Goal: Task Accomplishment & Management: Manage account settings

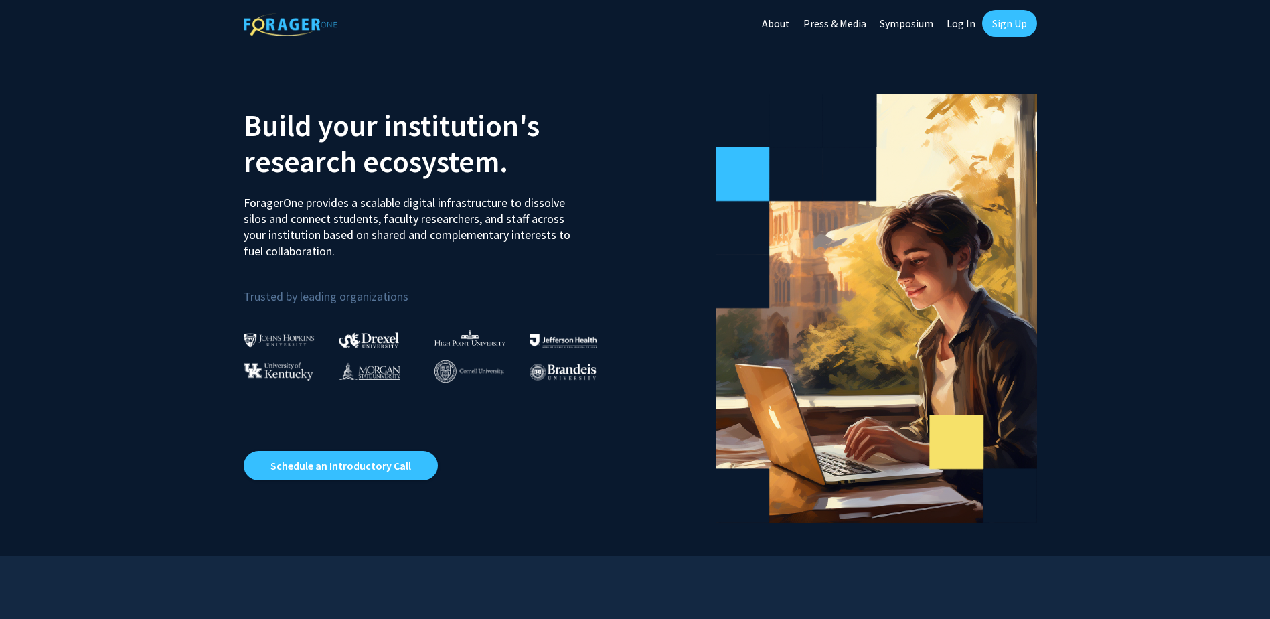
click at [1012, 30] on link "Sign Up" at bounding box center [1009, 23] width 55 height 27
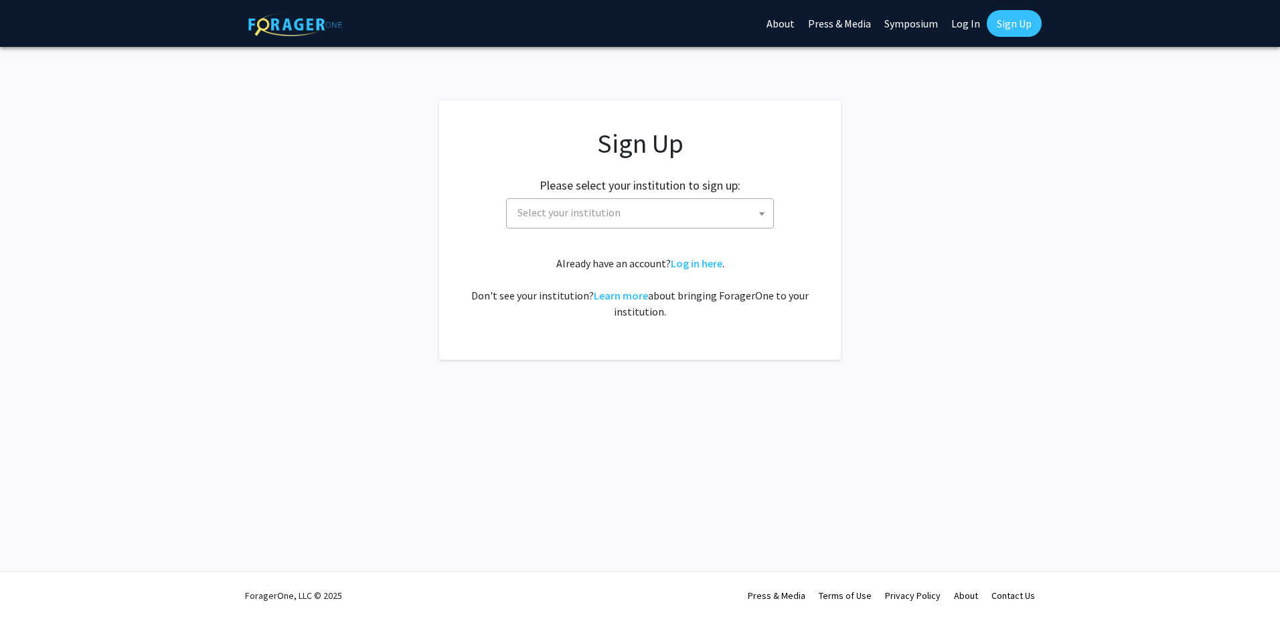
click at [646, 221] on span "Select your institution" at bounding box center [642, 212] width 261 height 27
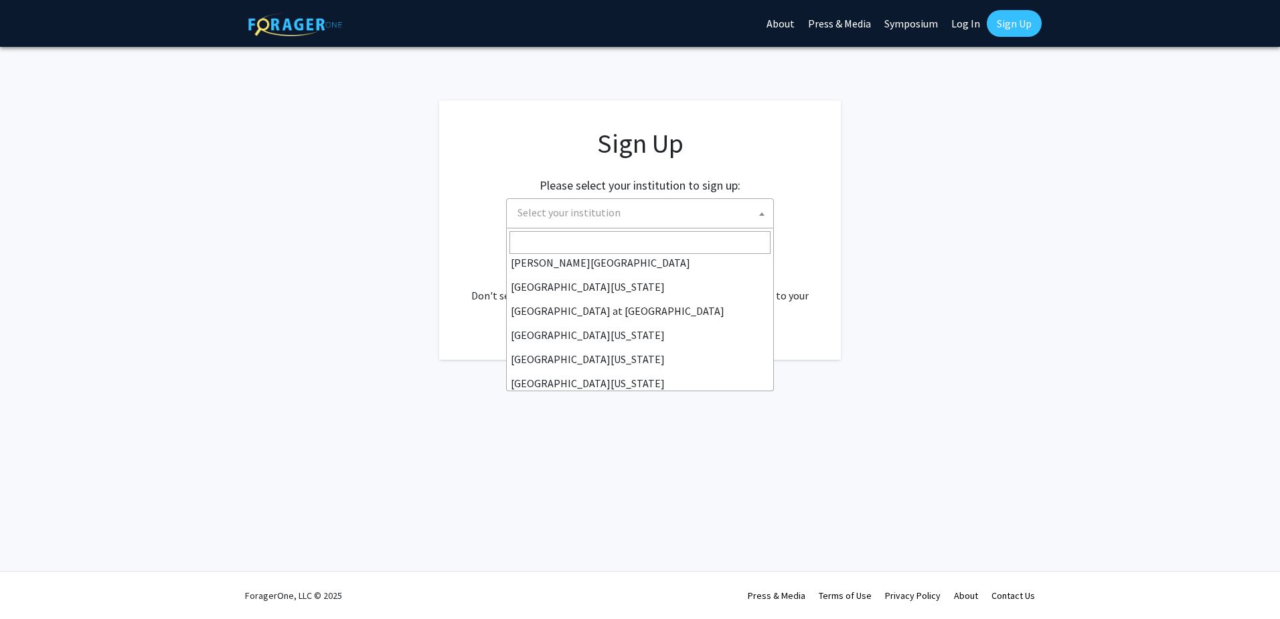
scroll to position [469, 0]
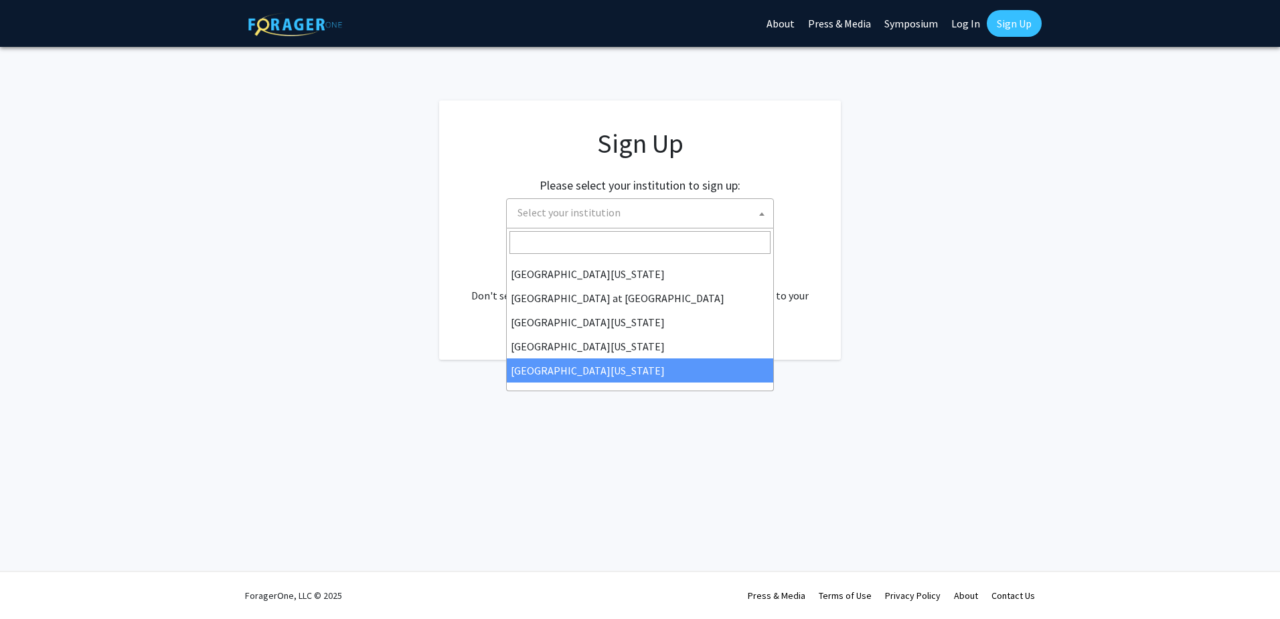
select select "33"
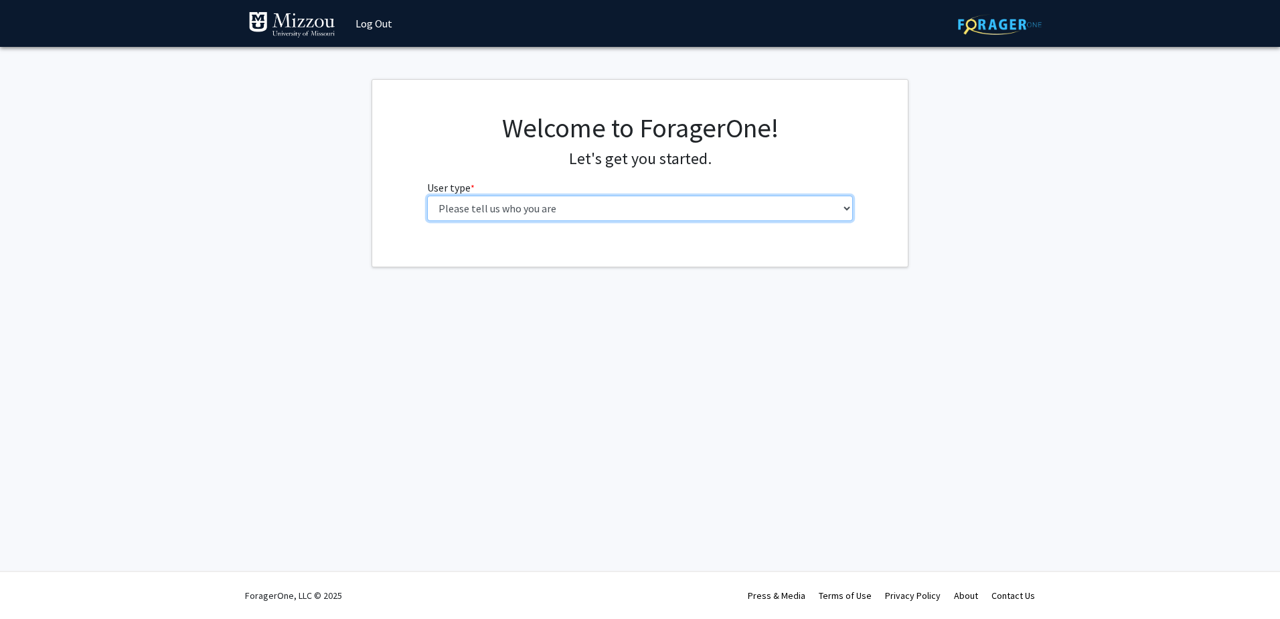
click at [848, 207] on select "Please tell us who you are Undergraduate Student Master's Student Doctoral Cand…" at bounding box center [640, 207] width 426 height 25
select select "5: faculty"
click at [427, 195] on select "Please tell us who you are Undergraduate Student Master's Student Doctoral Cand…" at bounding box center [640, 207] width 426 height 25
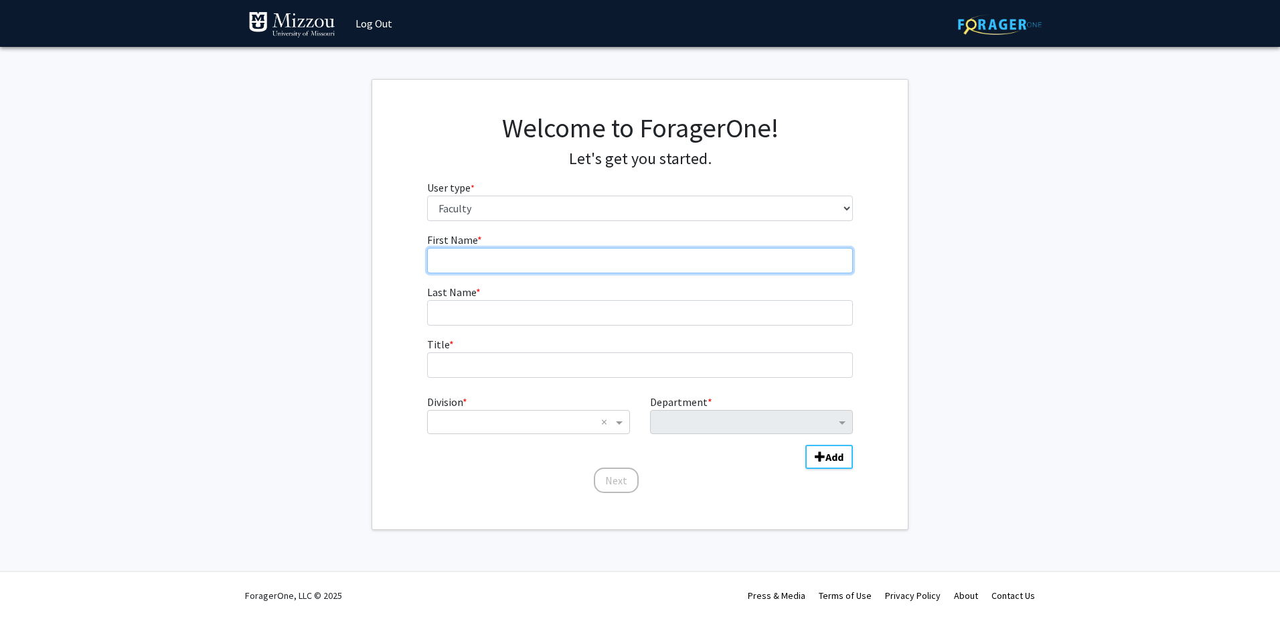
click at [514, 265] on input "First Name * required" at bounding box center [640, 260] width 426 height 25
type input "Mostafa"
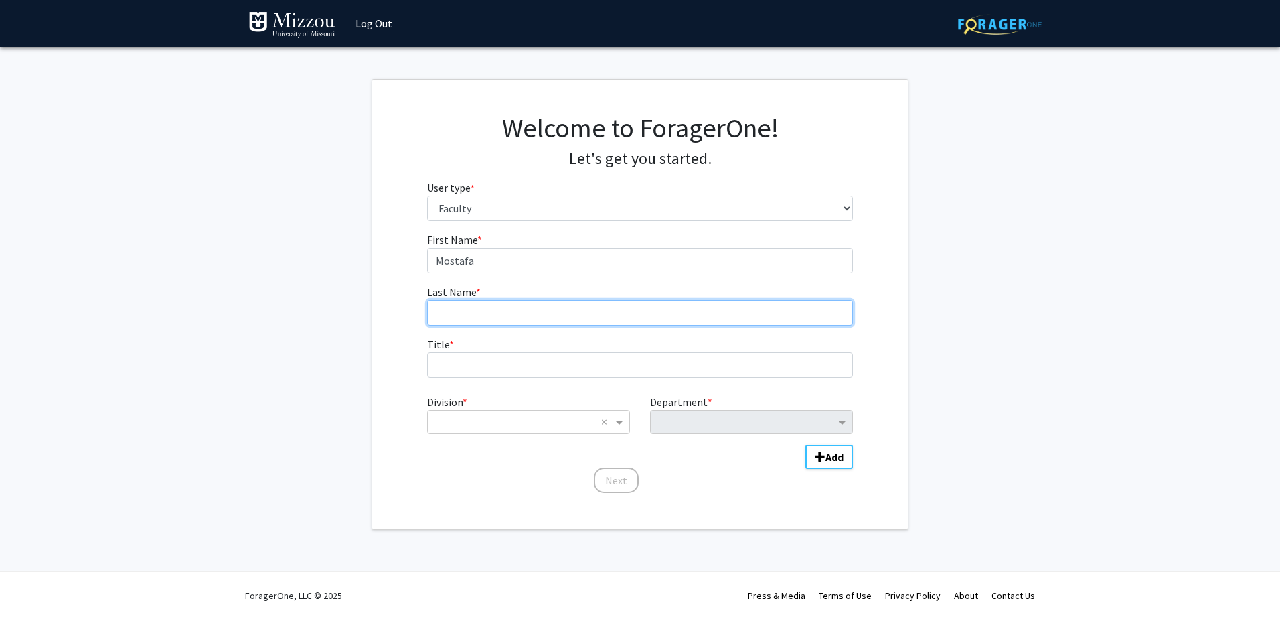
click at [489, 314] on input "Last Name * required" at bounding box center [640, 312] width 426 height 25
type input "Abushahba"
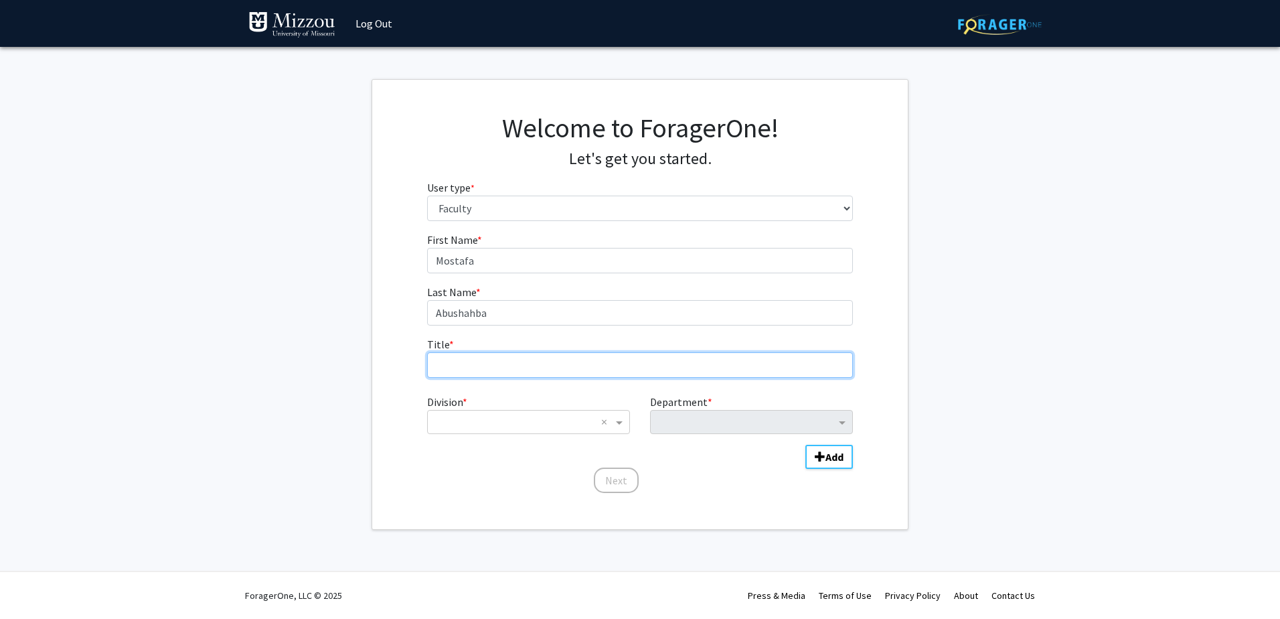
click at [471, 371] on input "Title * required" at bounding box center [640, 364] width 426 height 25
type input "Assistant Research Professor"
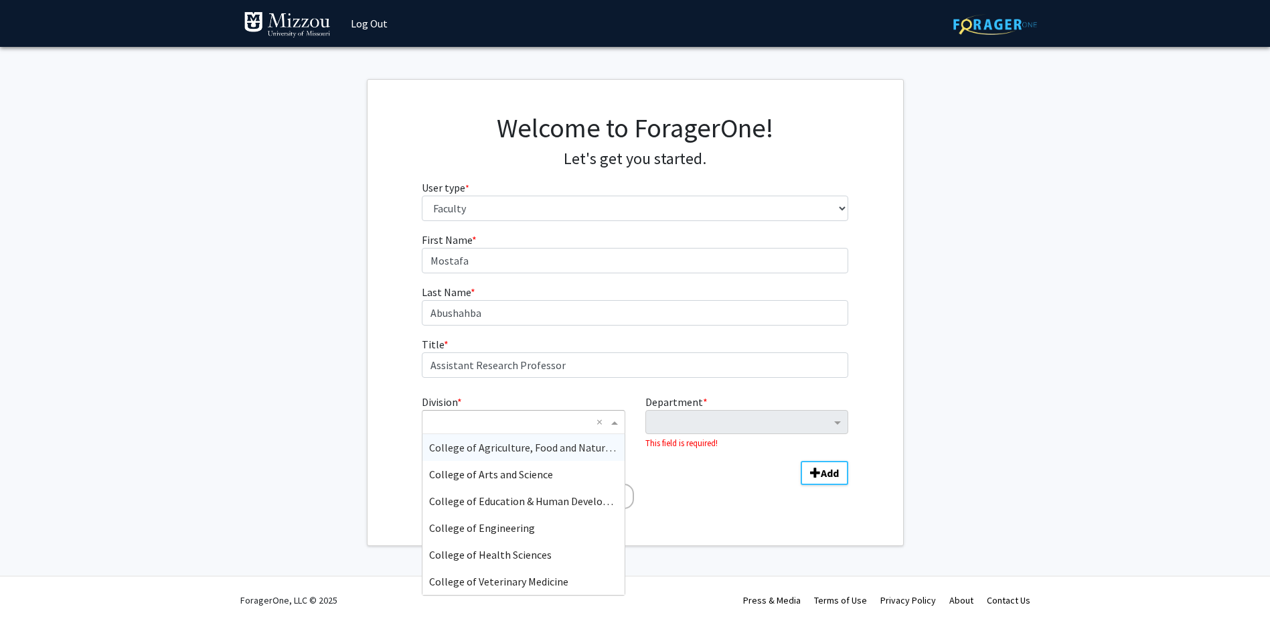
click at [624, 420] on span "Division" at bounding box center [616, 422] width 17 height 16
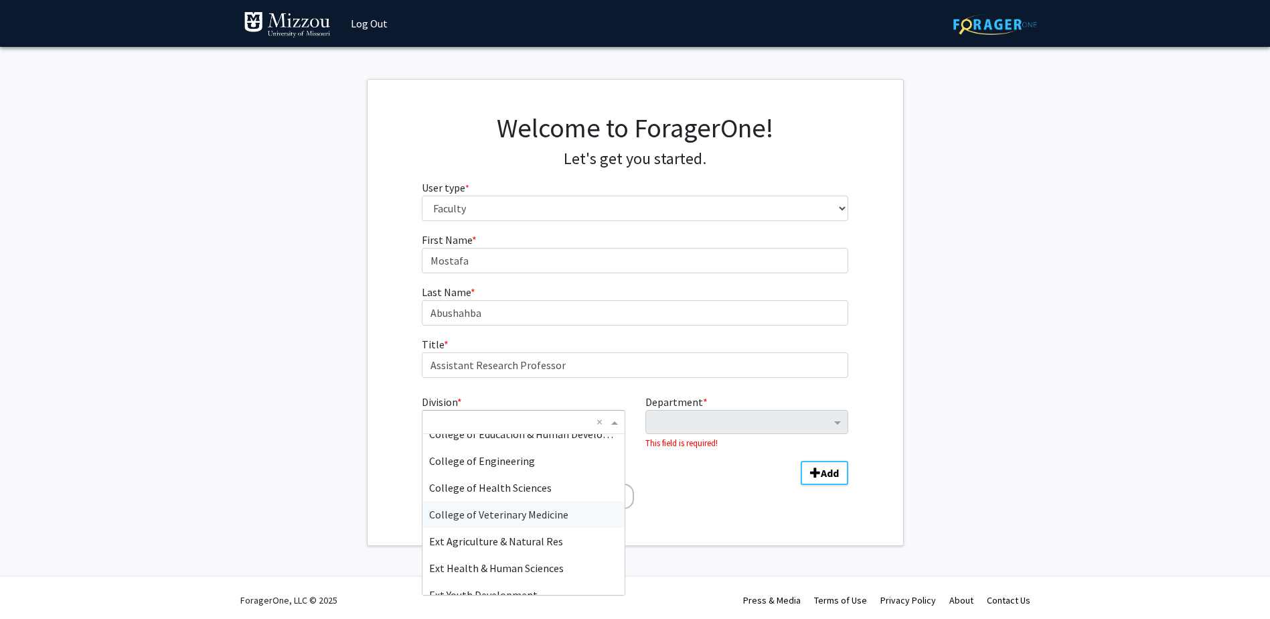
click at [516, 516] on span "College of Veterinary Medicine" at bounding box center [498, 513] width 139 height 13
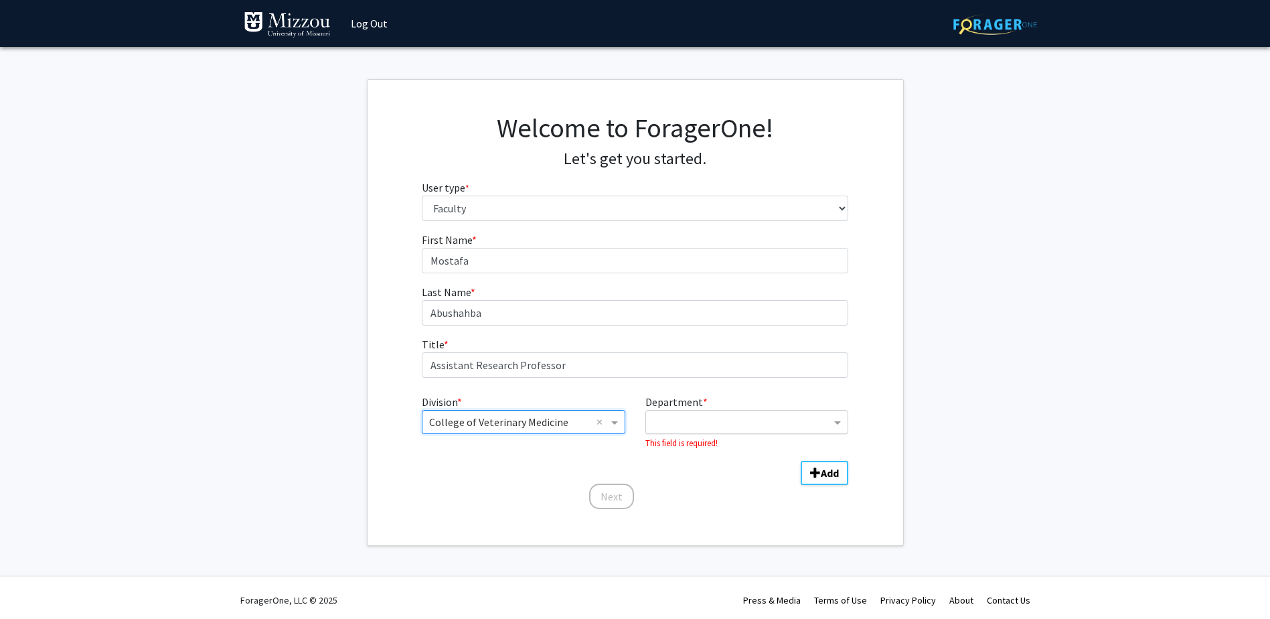
click at [710, 422] on input "Department" at bounding box center [742, 422] width 178 height 16
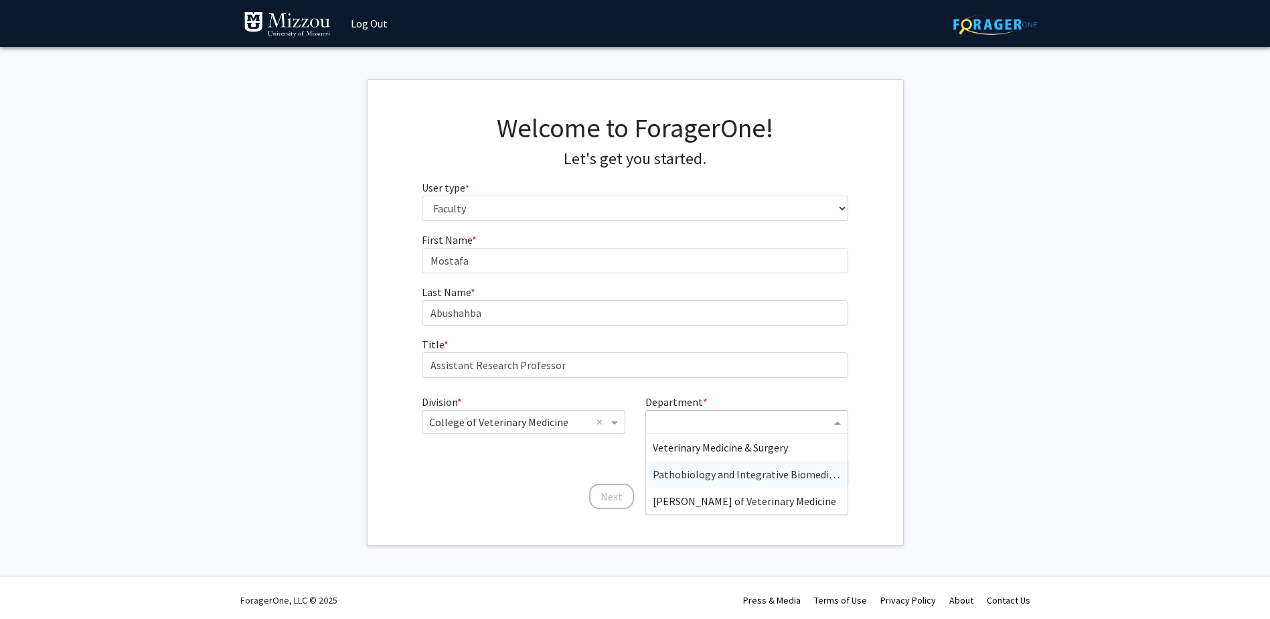
click at [704, 472] on span "Pathobiology and Integrative Biomedical Sciences" at bounding box center [768, 473] width 230 height 13
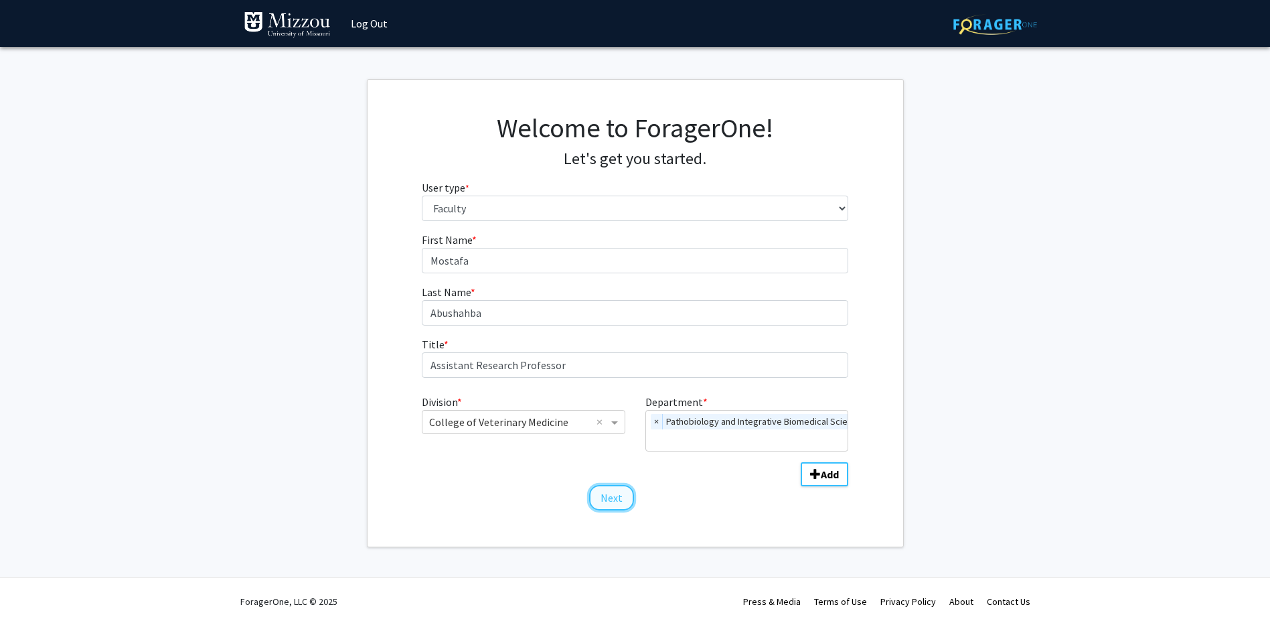
click at [615, 498] on button "Next" at bounding box center [611, 497] width 45 height 25
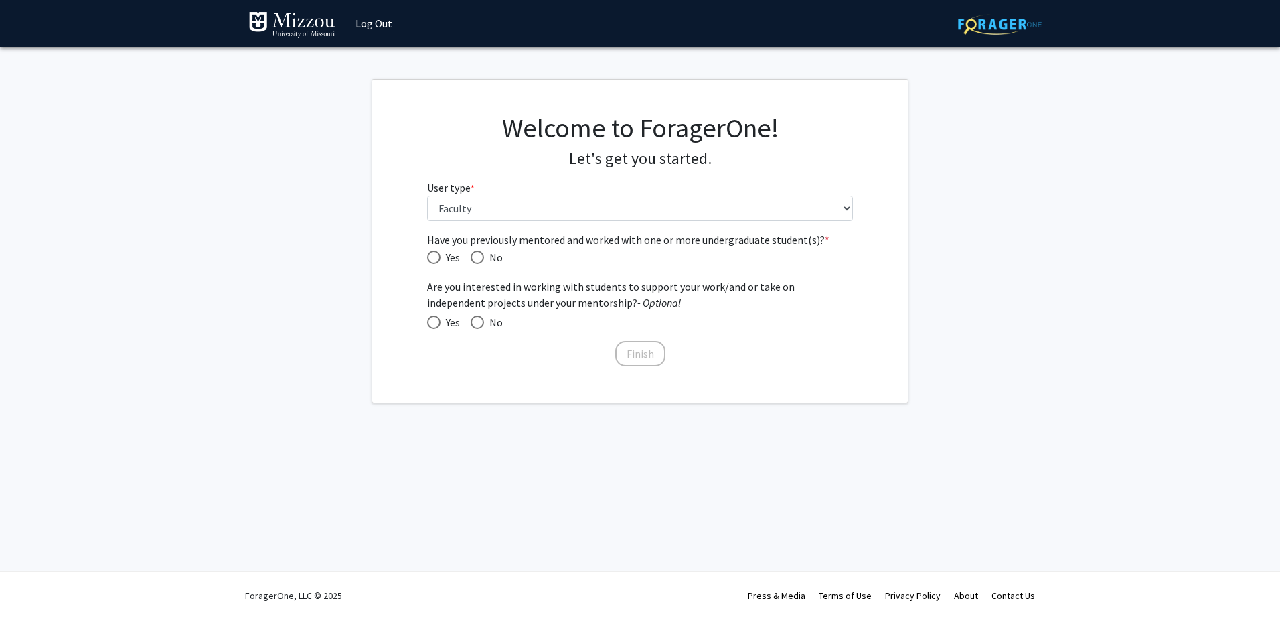
click at [427, 248] on mat-radio-button "Yes" at bounding box center [443, 256] width 33 height 17
click at [433, 252] on span "Have you previously mentored and worked with one or more undergraduate student(…" at bounding box center [433, 256] width 13 height 13
click at [433, 252] on input "Yes" at bounding box center [433, 256] width 13 height 13
radio input "true"
click at [430, 321] on span at bounding box center [433, 321] width 13 height 13
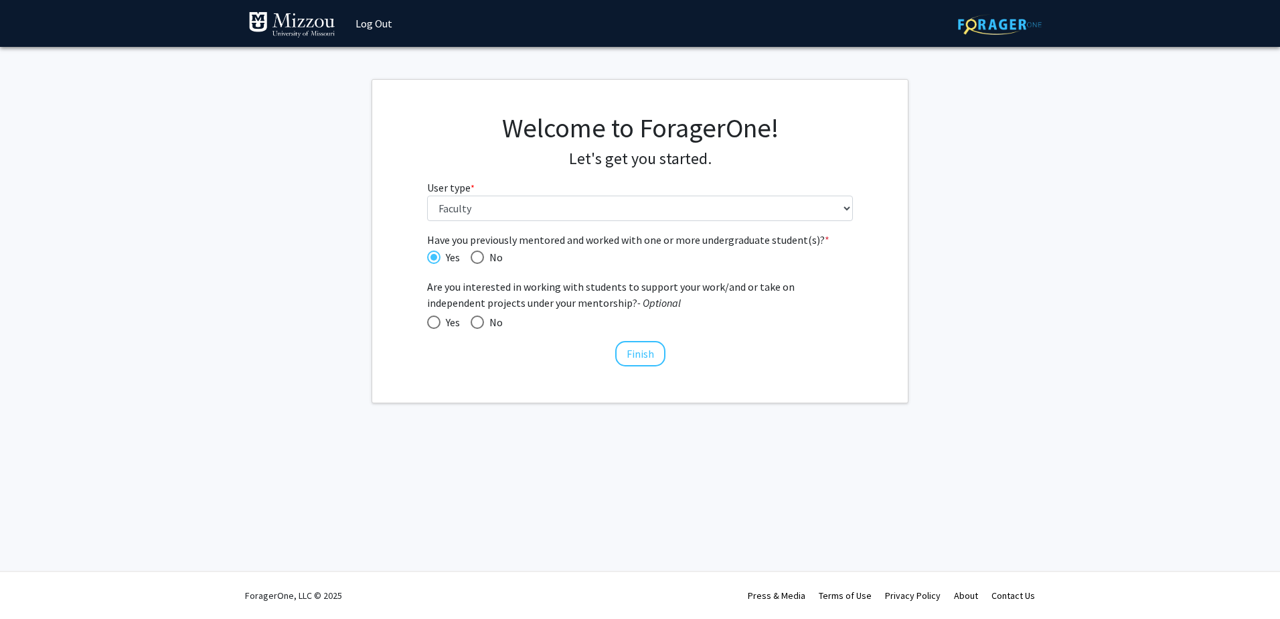
click at [430, 321] on input "Yes" at bounding box center [433, 321] width 13 height 13
radio input "true"
click at [643, 351] on button "Finish" at bounding box center [640, 353] width 50 height 25
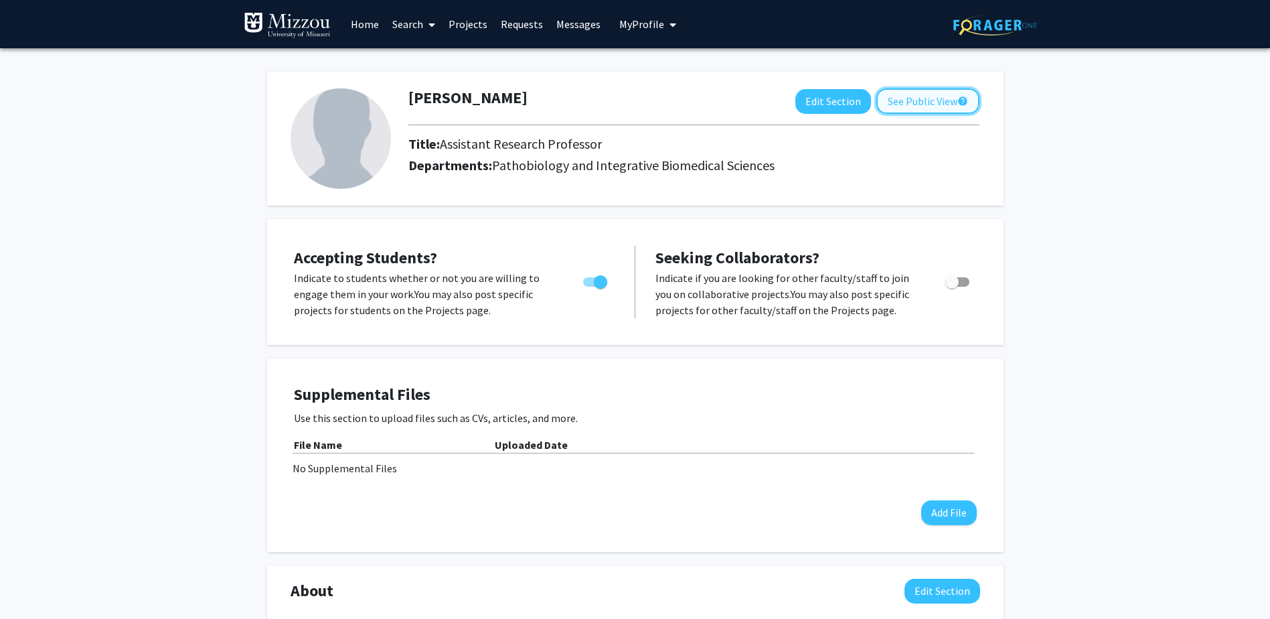
click at [914, 100] on button "See Public View help" at bounding box center [927, 100] width 103 height 25
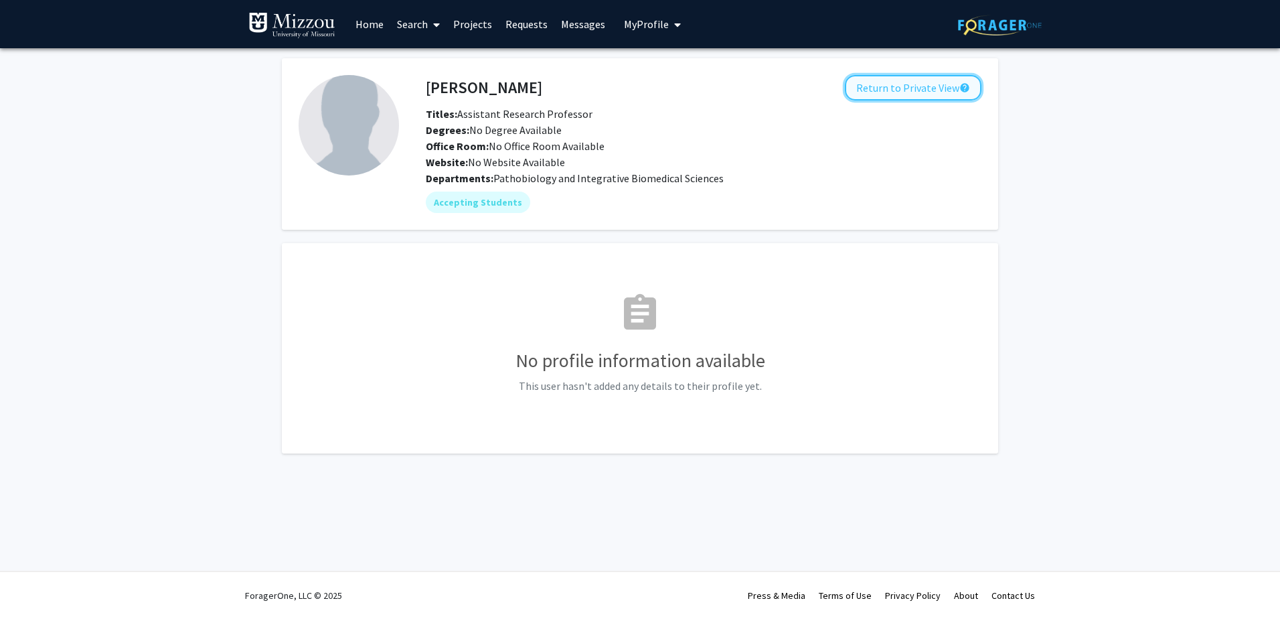
click at [870, 90] on button "Return to Private View help" at bounding box center [913, 87] width 137 height 25
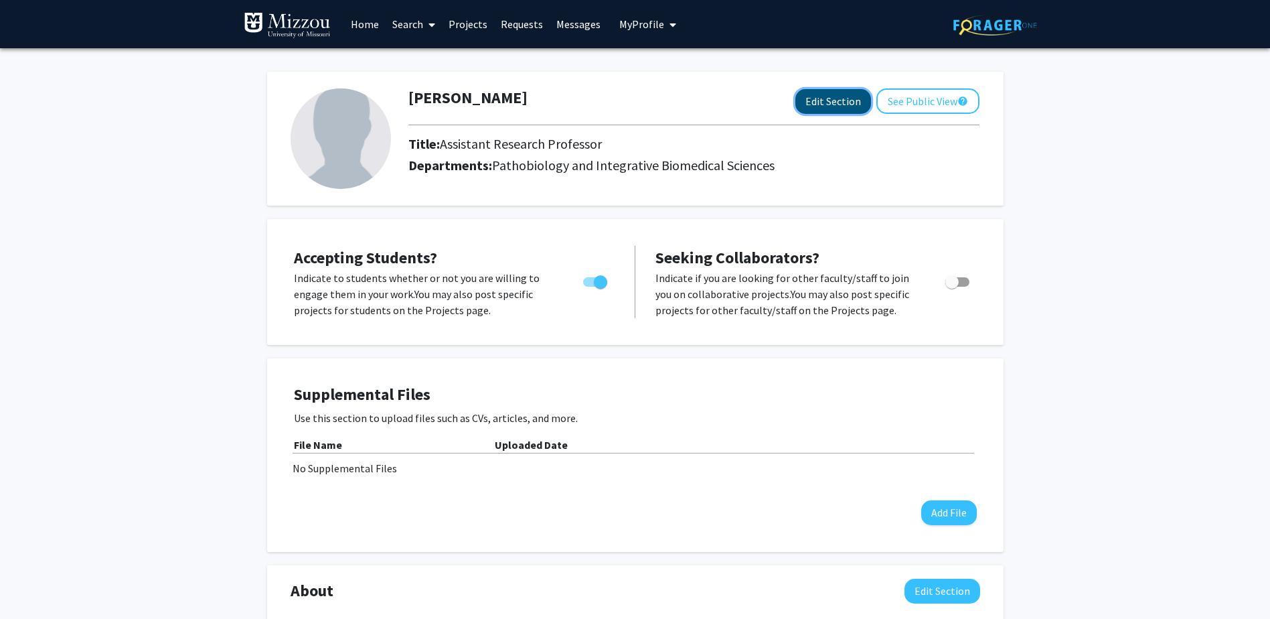
click at [809, 98] on button "Edit Section" at bounding box center [833, 101] width 76 height 25
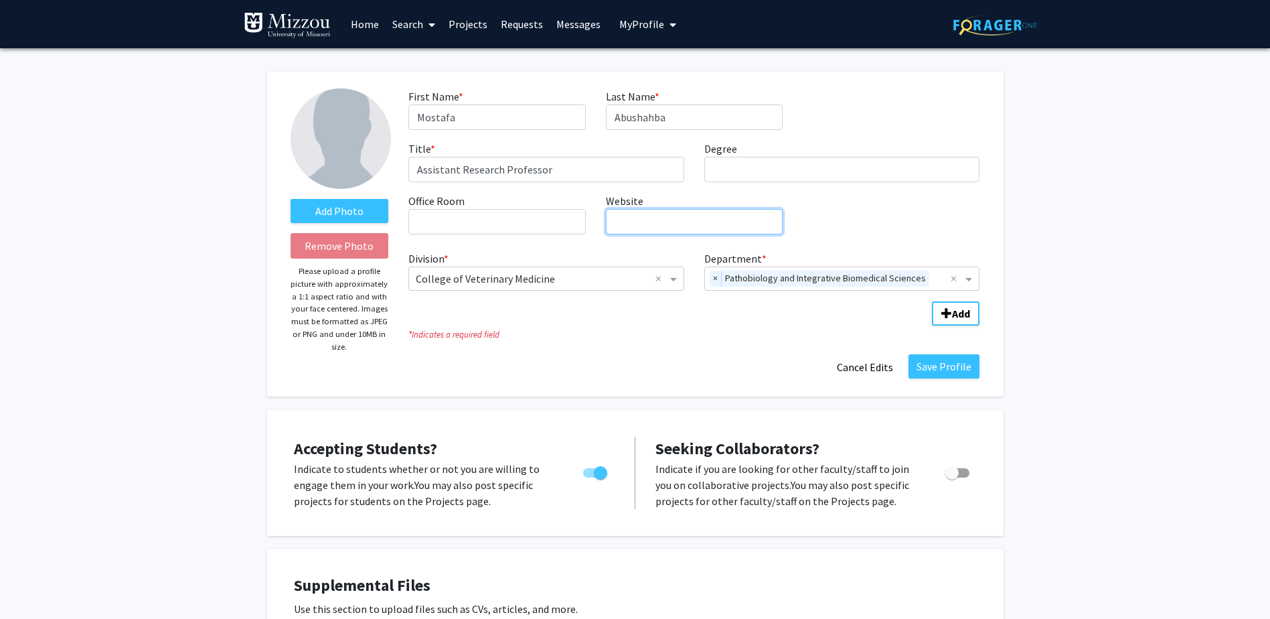
click at [659, 216] on input "Website required" at bounding box center [694, 221] width 177 height 25
paste input "[URL][DOMAIN_NAME][US_STATE]"
type input "[URL][DOMAIN_NAME][US_STATE]"
click at [863, 232] on div "First Name * required [PERSON_NAME] Last Name * required [PERSON_NAME] Title * …" at bounding box center [693, 166] width 591 height 157
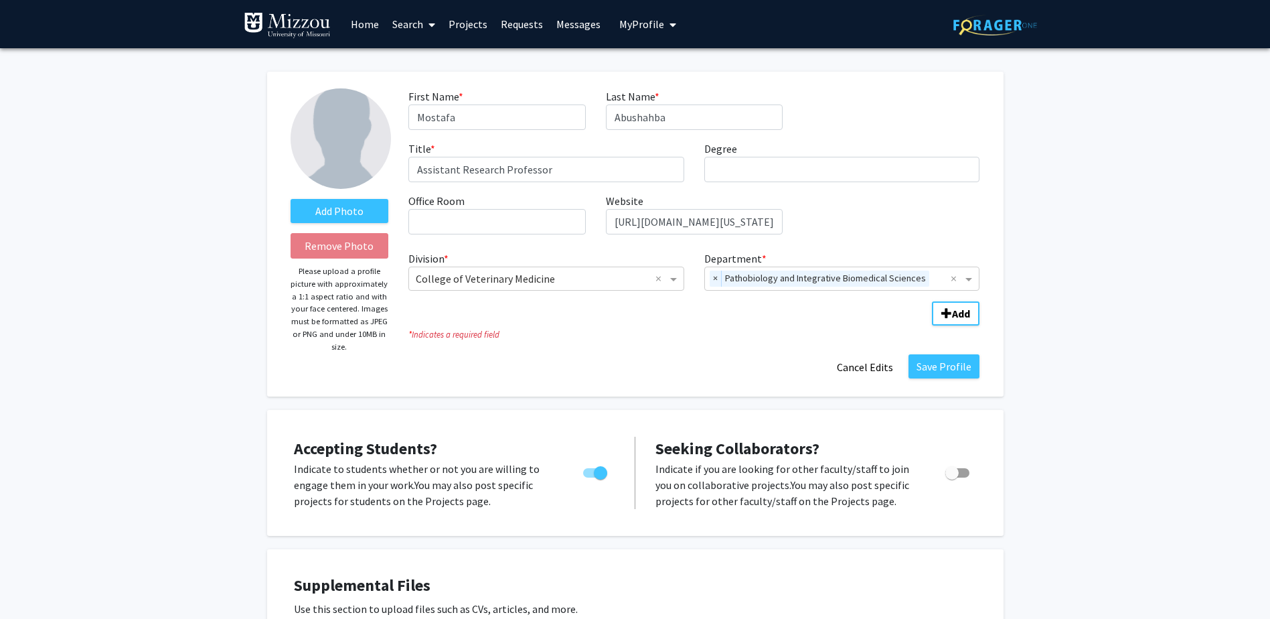
scroll to position [0, 0]
click at [953, 367] on button "Save Profile" at bounding box center [944, 366] width 71 height 24
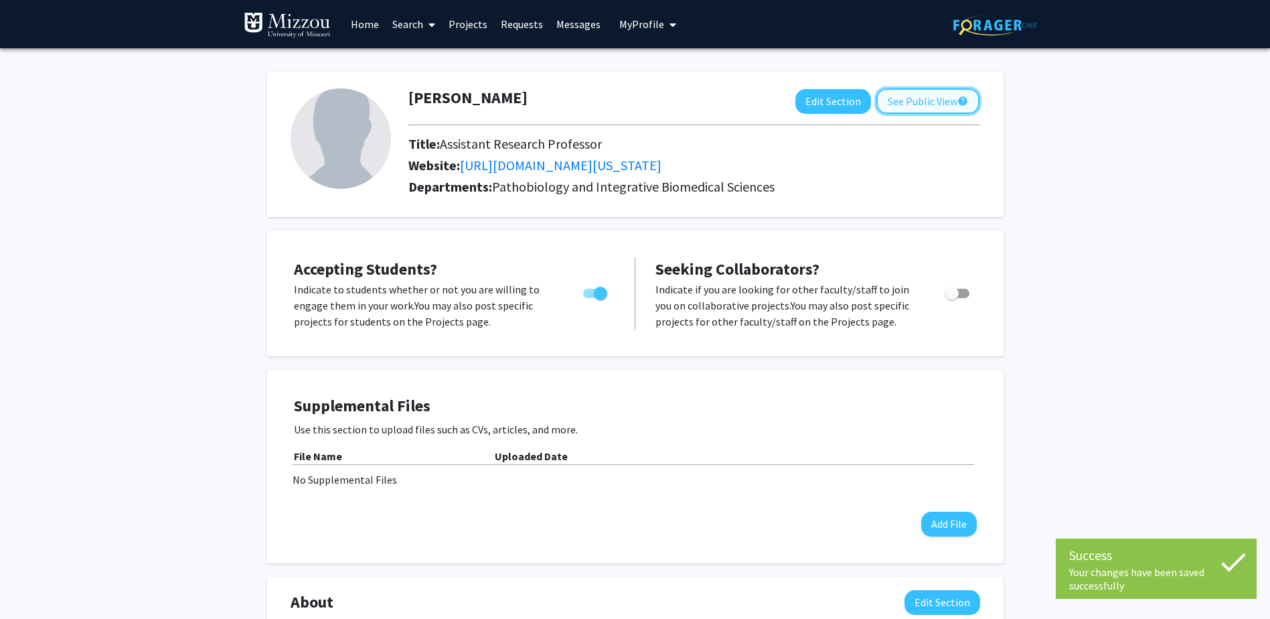
click at [926, 100] on button "See Public View help" at bounding box center [927, 100] width 103 height 25
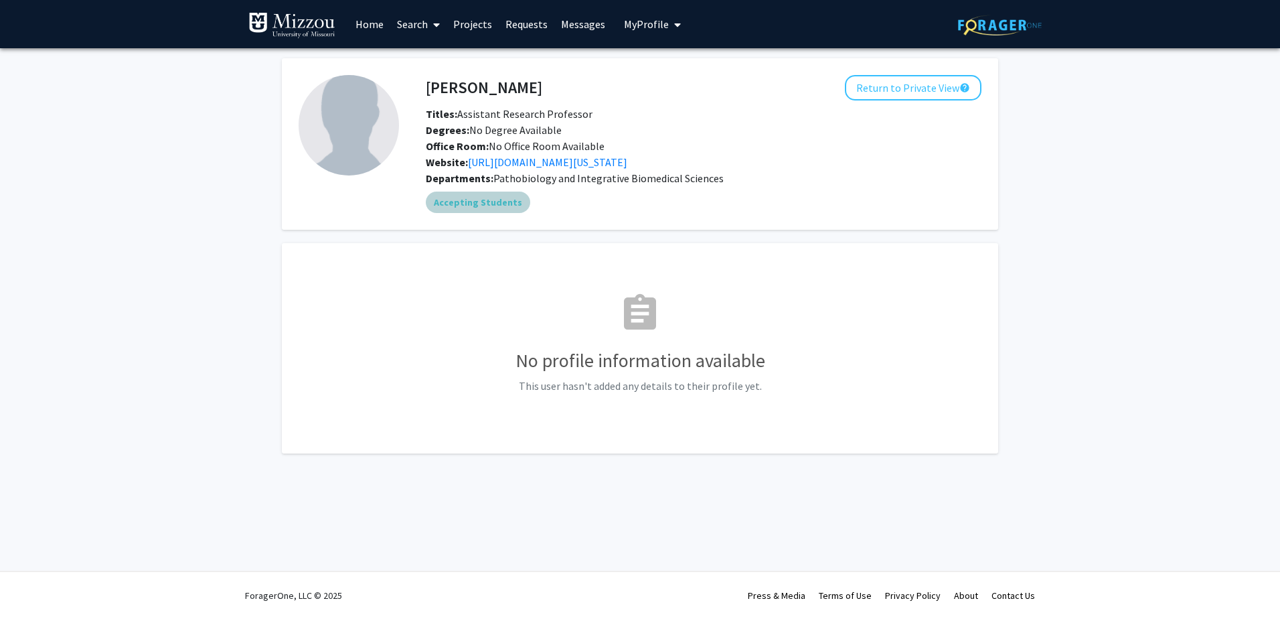
click at [473, 213] on mat-chip "Accepting Students" at bounding box center [478, 201] width 104 height 21
click at [914, 89] on button "Return to Private View help" at bounding box center [913, 87] width 137 height 25
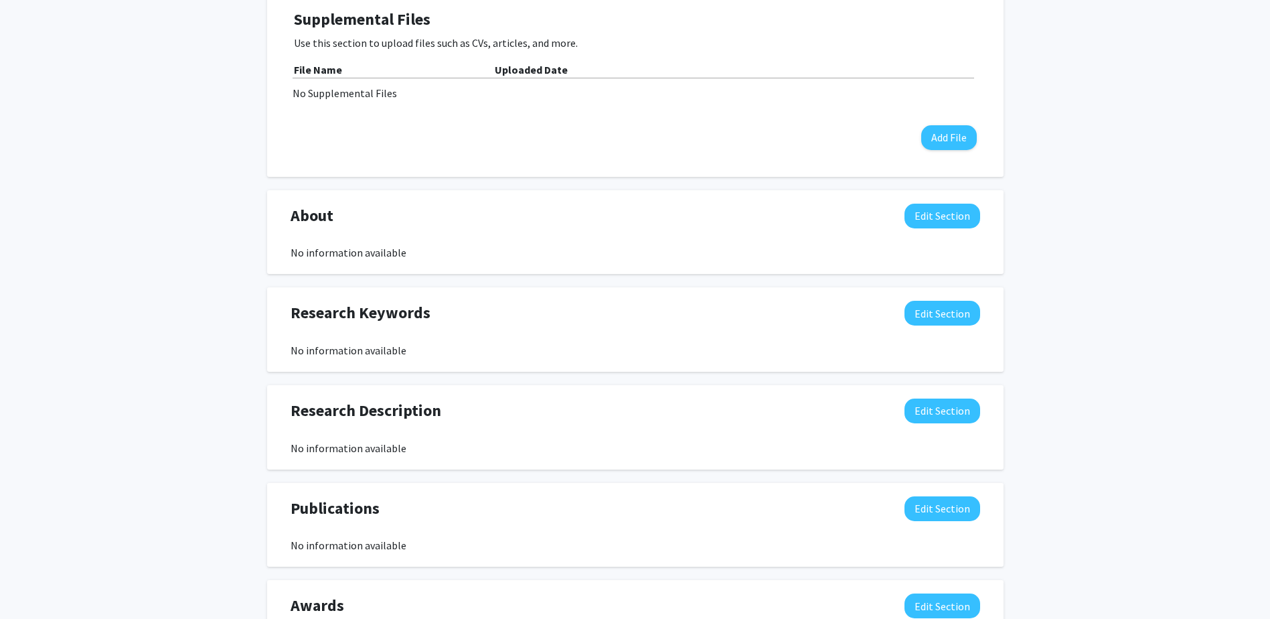
scroll to position [402, 0]
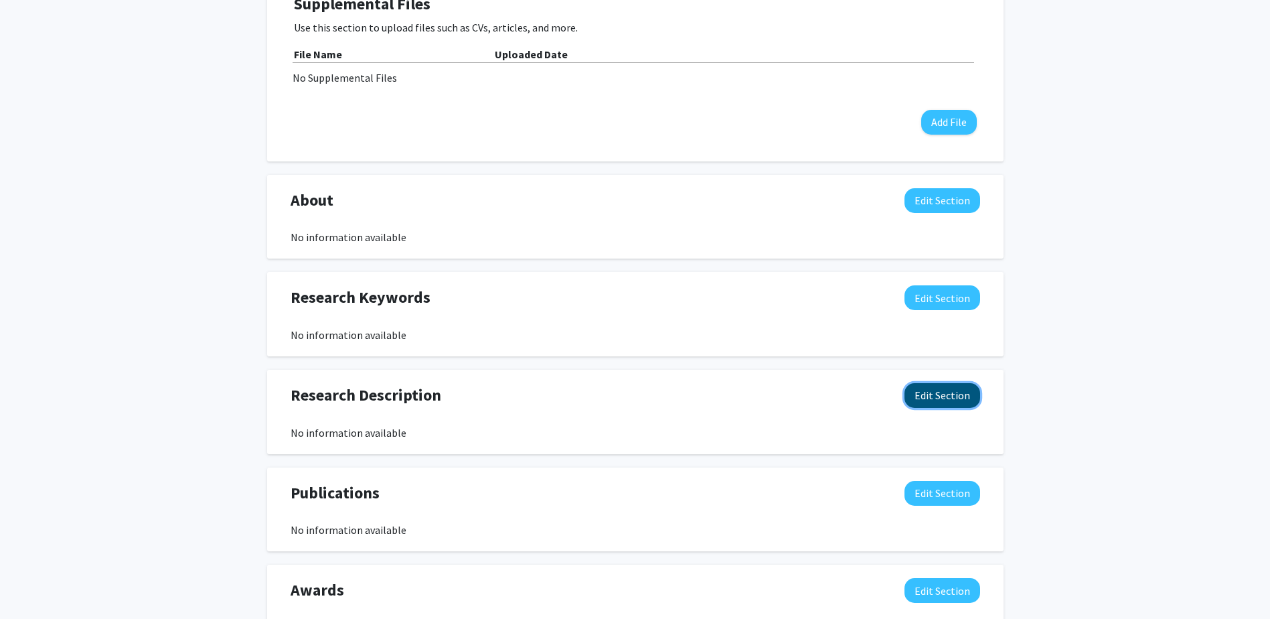
click at [946, 408] on button "Edit Section" at bounding box center [943, 395] width 76 height 25
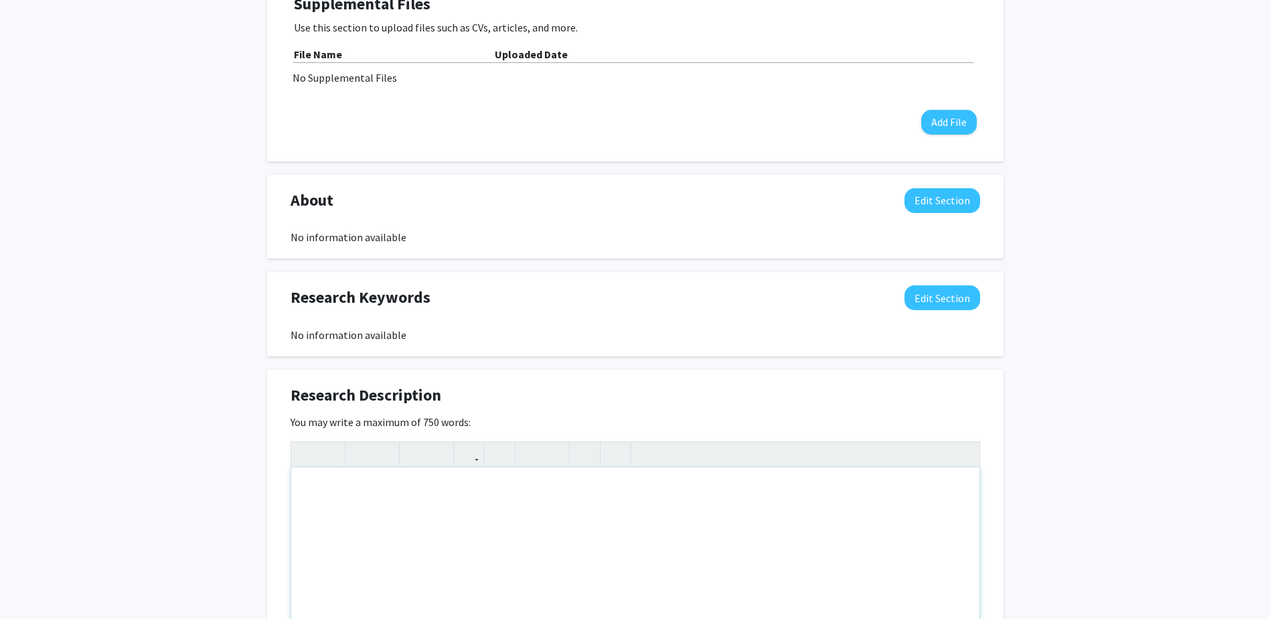
click at [386, 524] on div "Note to users with screen readers: Please deactivate our accessibility plugin f…" at bounding box center [635, 567] width 688 height 201
paste div "Note to users with screen readers: Please deactivate our accessibility plugin f…"
type textarea "<p>investigates the roles of previously uncharacterized genes in the pathogenes…"
click at [303, 507] on div "investigates the roles of previously uncharacterized genes in the pathogenesis …" at bounding box center [635, 567] width 688 height 201
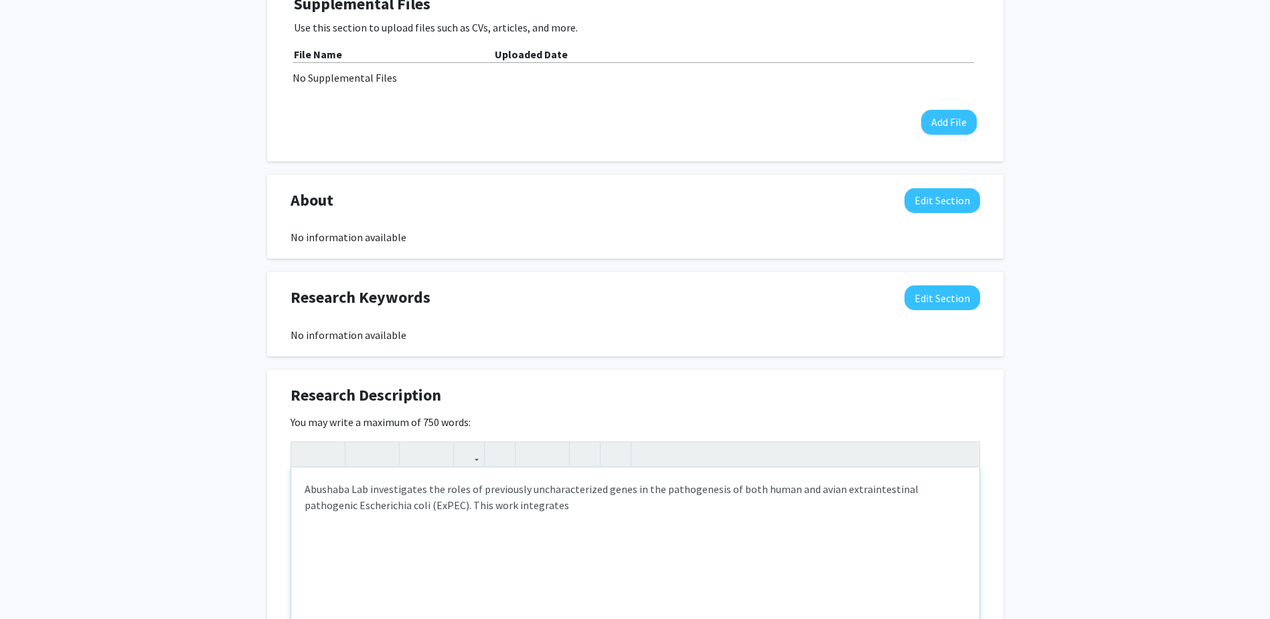
drag, startPoint x: 337, startPoint y: 503, endPoint x: 333, endPoint y: 536, distance: 32.3
click at [333, 536] on div "Abushaba Lab investigates the roles of previously uncharacterized genes in the …" at bounding box center [635, 567] width 688 height 201
drag, startPoint x: 514, startPoint y: 524, endPoint x: 416, endPoint y: 522, distance: 97.8
click at [416, 513] on p "[PERSON_NAME] investigates the roles of previously uncharacterized genes in the…" at bounding box center [635, 497] width 661 height 32
click at [592, 513] on p "[PERSON_NAME] investigates the roles of previously uncharacterized genes in the…" at bounding box center [635, 497] width 661 height 32
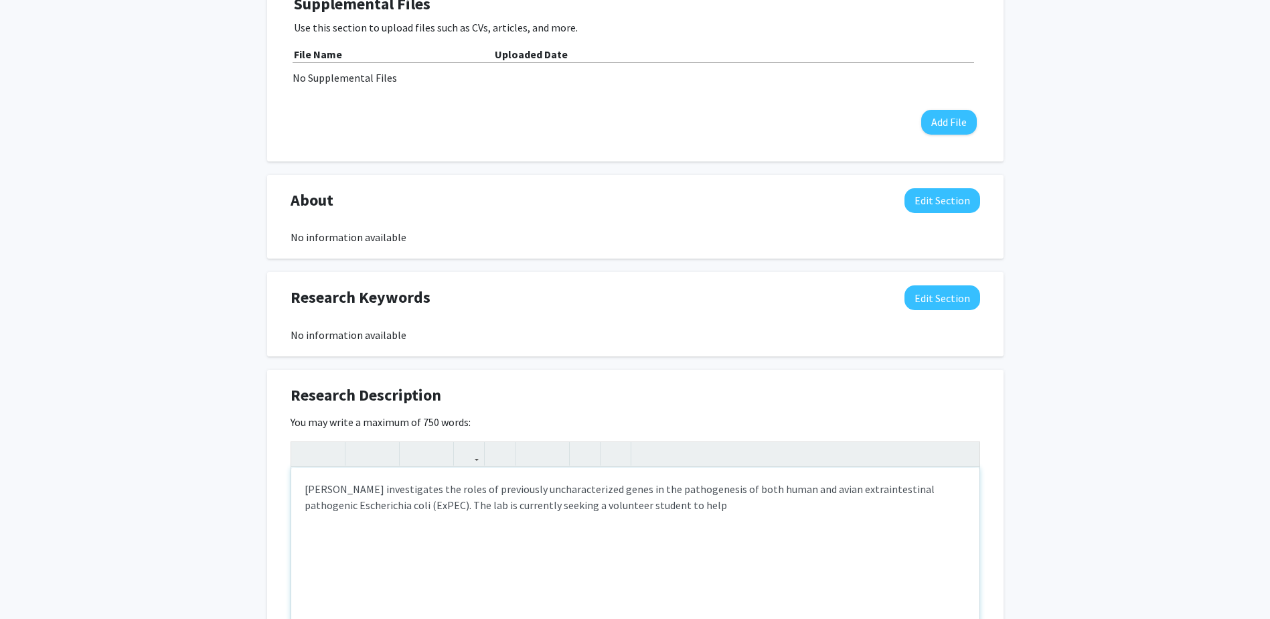
drag, startPoint x: 668, startPoint y: 524, endPoint x: 696, endPoint y: 532, distance: 29.9
click at [668, 513] on p "[PERSON_NAME] investigates the roles of previously uncharacterized genes in the…" at bounding box center [635, 497] width 661 height 32
click at [648, 509] on p "[PERSON_NAME] investigates the roles of previously uncharacterized genes in the…" at bounding box center [635, 497] width 661 height 32
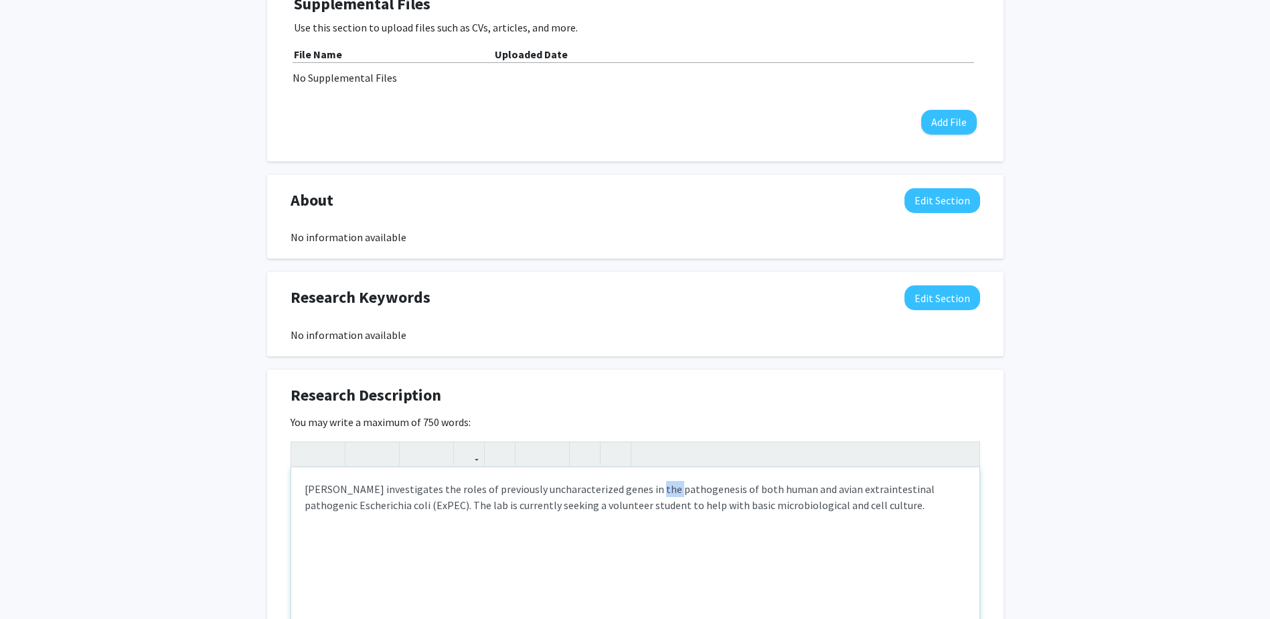
copy p "[PERSON_NAME] investigates the roles of previously uncharacterized genes in the…"
click at [389, 504] on p "The Abushahba Lab studies the roles of previously uncharacterized genes in the …" at bounding box center [635, 497] width 661 height 32
click at [392, 505] on p "The Abushahba Lab studies the roles of previously uncharacterized genes in the …" at bounding box center [635, 497] width 661 height 32
type textarea "<p>The Abushahba Laboratory studies the roles of previously uncharacterized gen…"
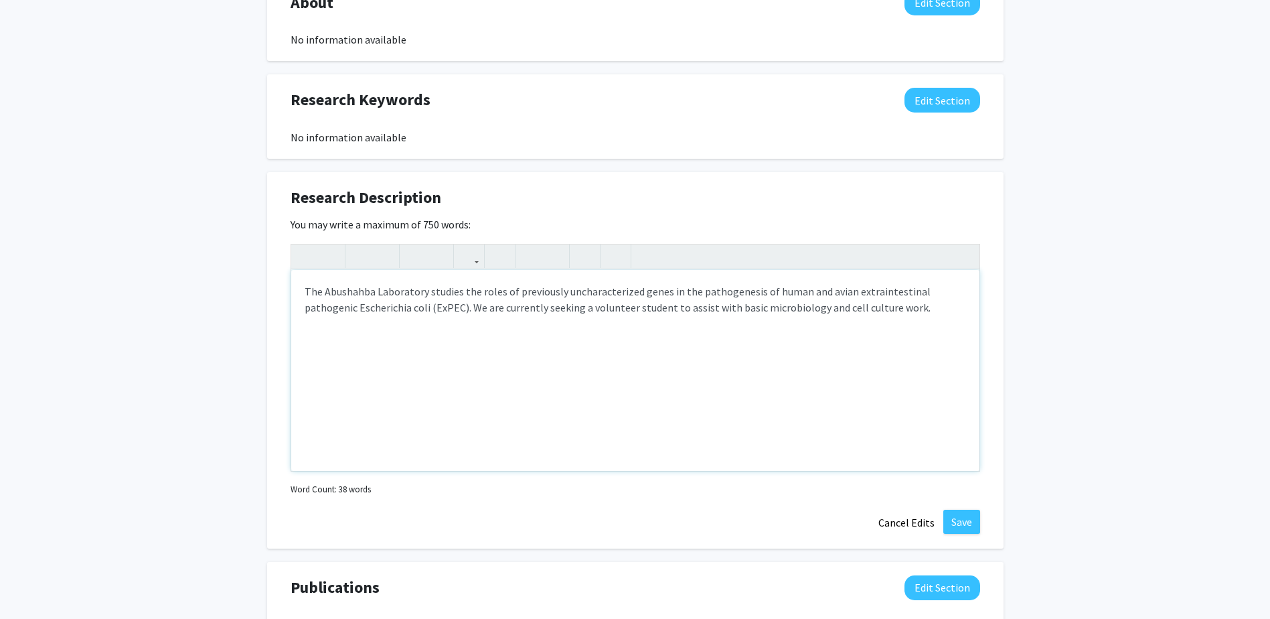
scroll to position [603, 0]
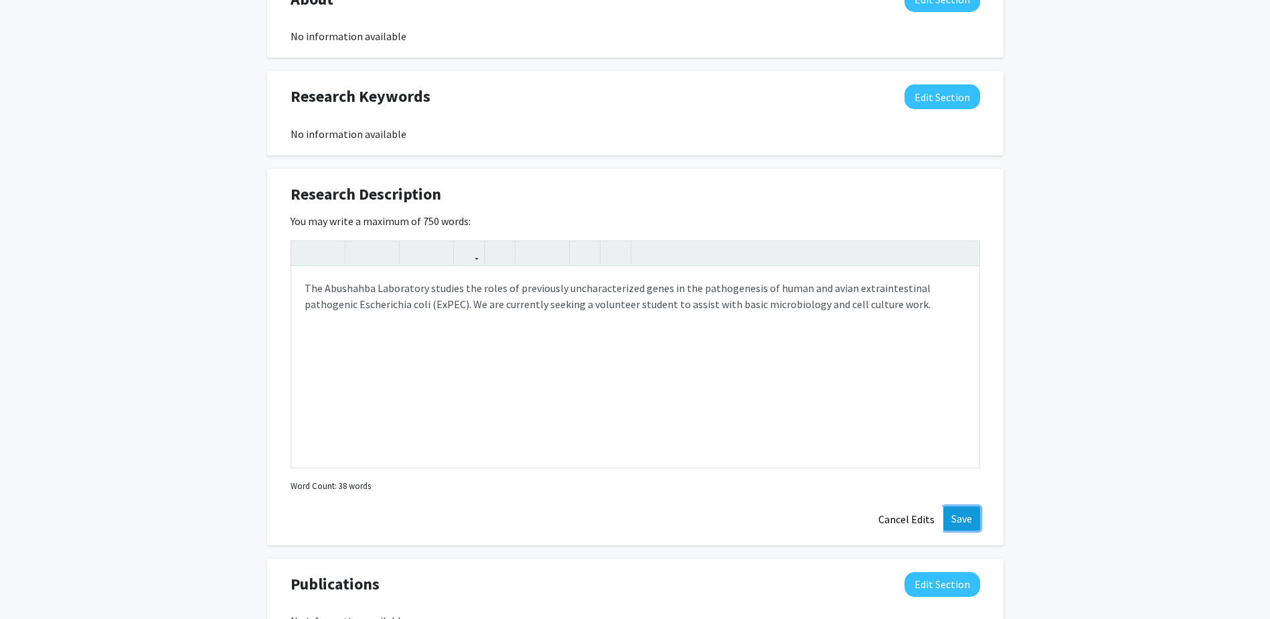
click at [957, 530] on button "Save" at bounding box center [961, 518] width 37 height 24
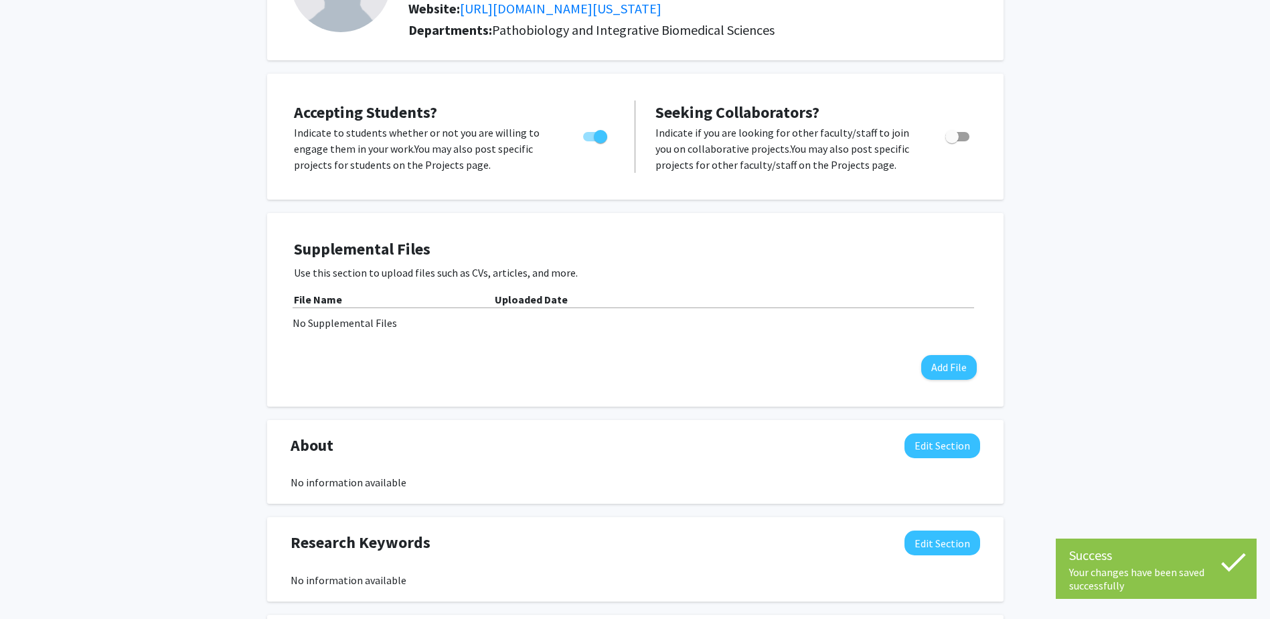
scroll to position [0, 0]
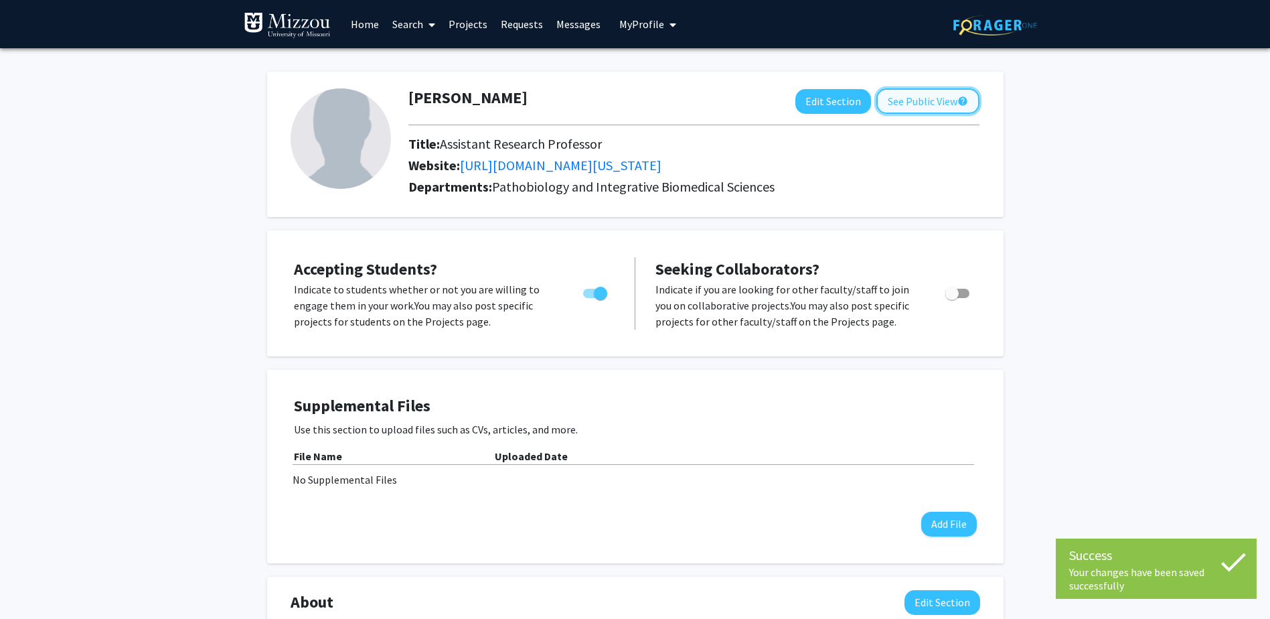
click at [921, 96] on button "See Public View help" at bounding box center [927, 100] width 103 height 25
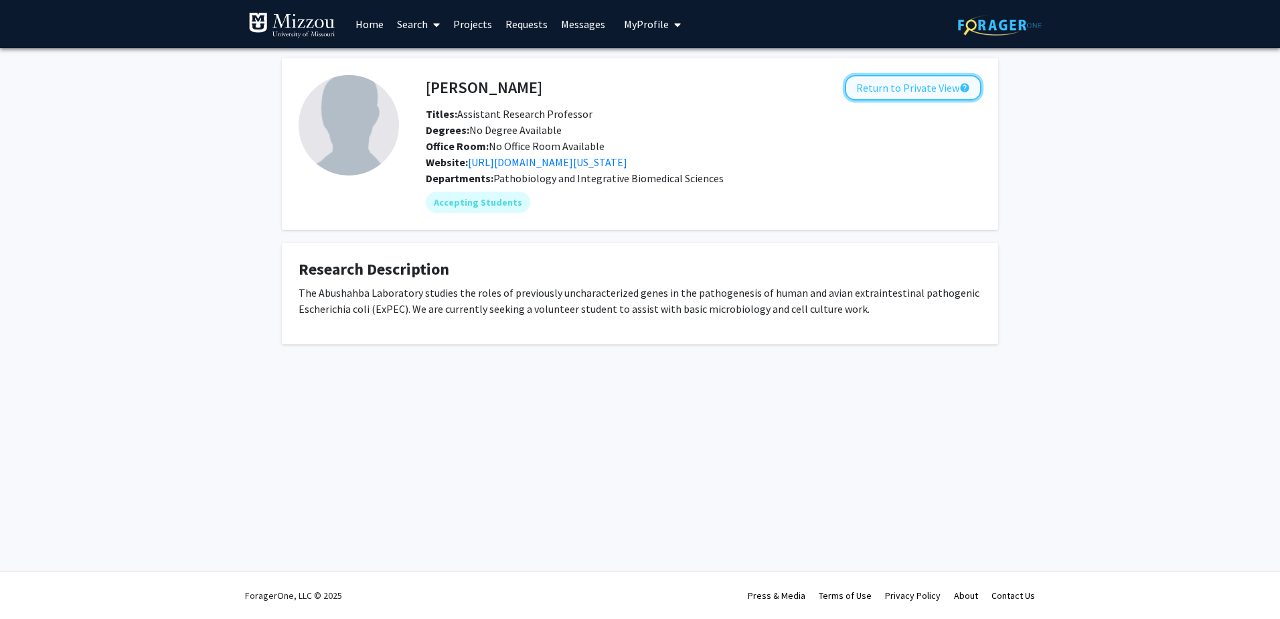
click at [932, 92] on button "Return to Private View help" at bounding box center [913, 87] width 137 height 25
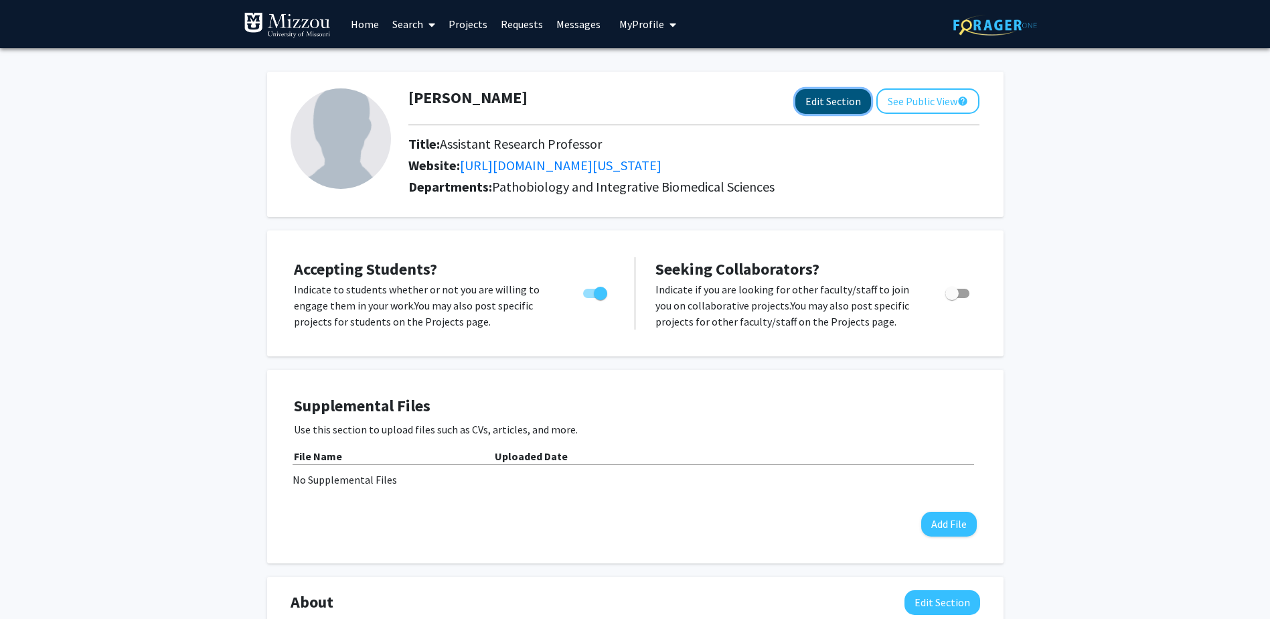
click at [848, 102] on button "Edit Section" at bounding box center [833, 101] width 76 height 25
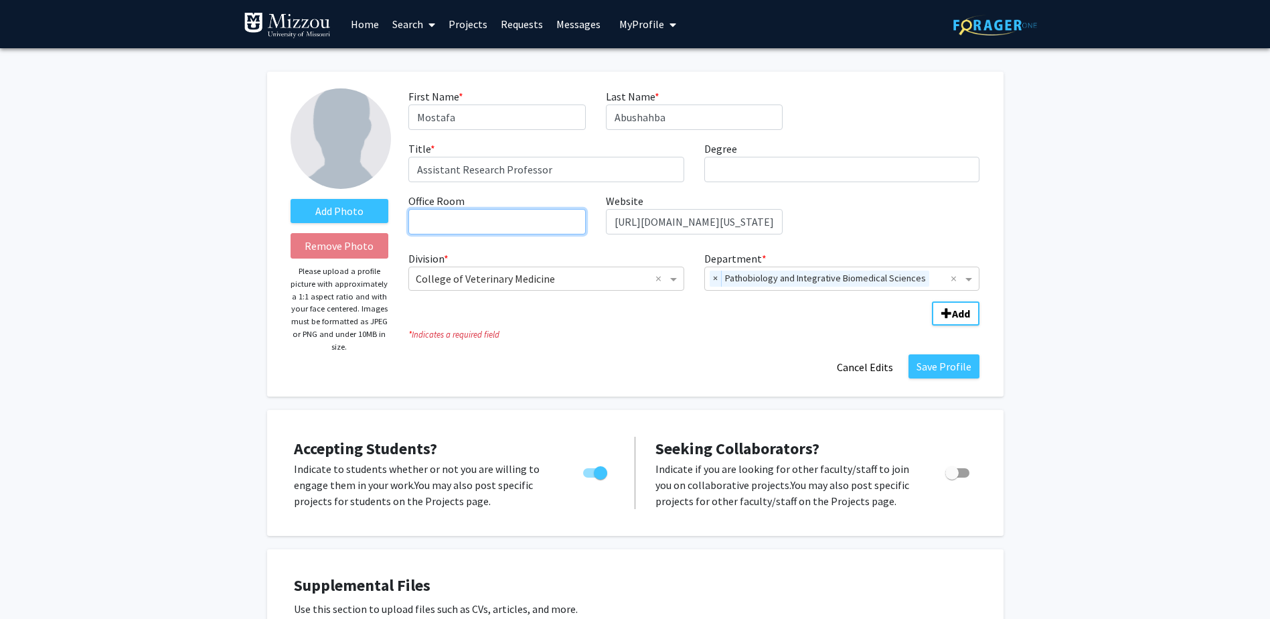
click at [509, 213] on input "Office Room required" at bounding box center [496, 221] width 177 height 25
type input "[STREET_ADDRESS][PERSON_NAME]"
click at [947, 363] on button "Save Profile" at bounding box center [944, 366] width 71 height 24
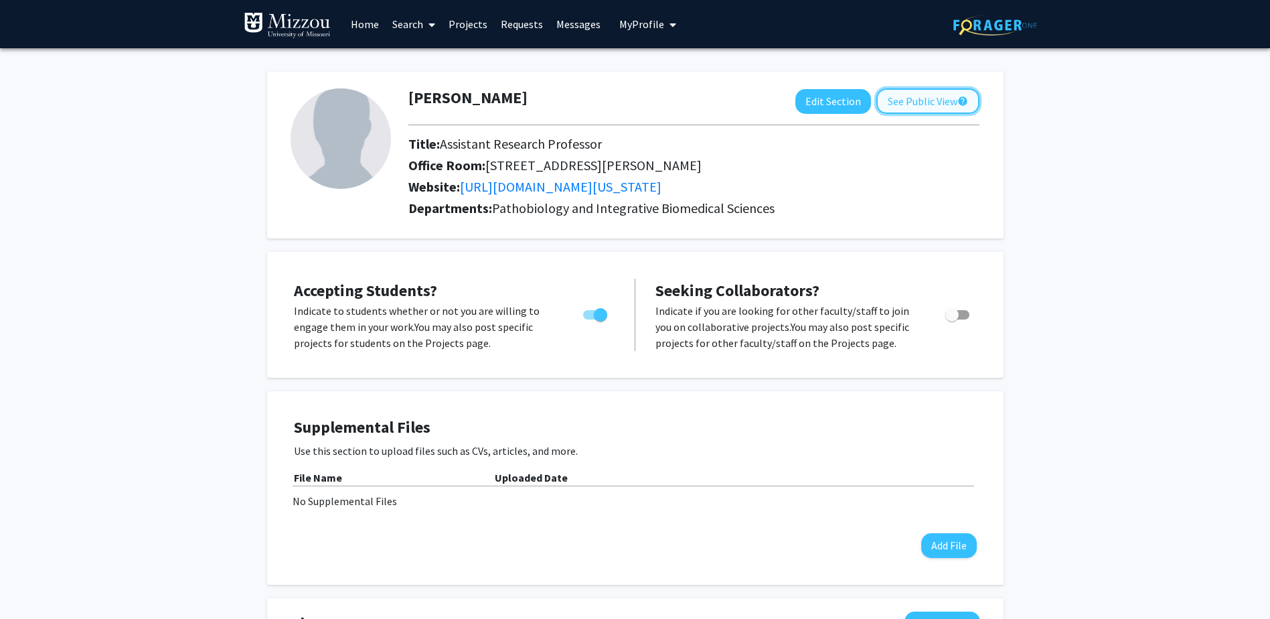
click at [905, 104] on button "See Public View help" at bounding box center [927, 100] width 103 height 25
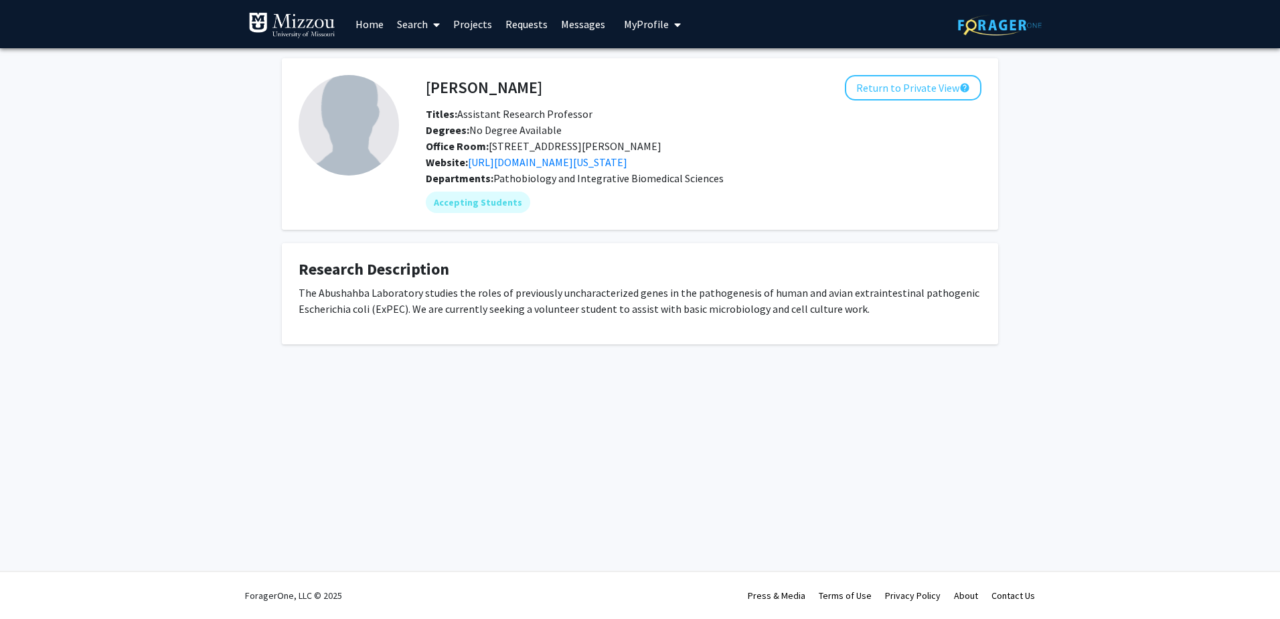
click at [287, 16] on img at bounding box center [291, 25] width 87 height 27
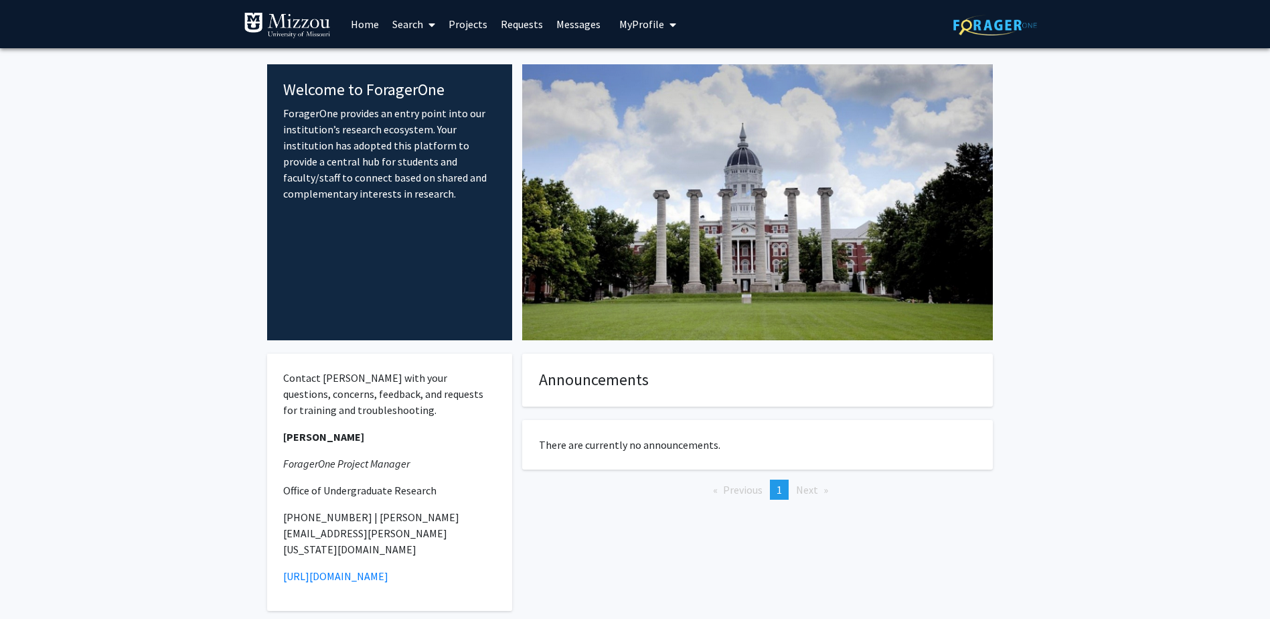
click at [461, 24] on link "Projects" at bounding box center [468, 24] width 52 height 47
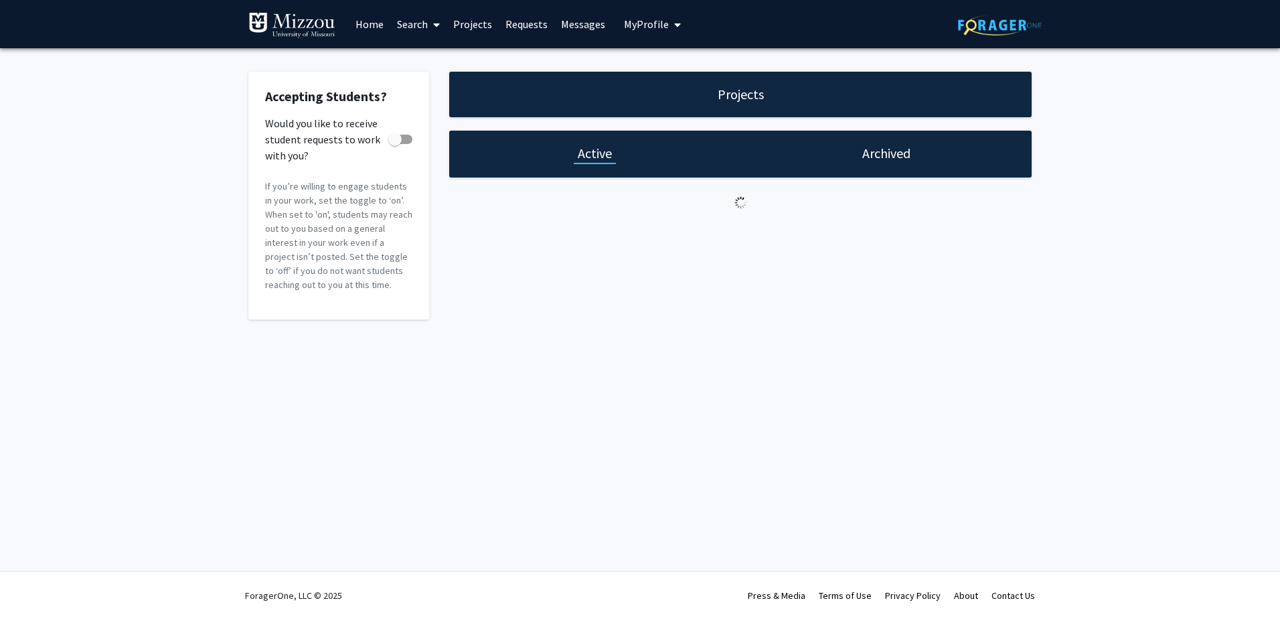
checkbox input "true"
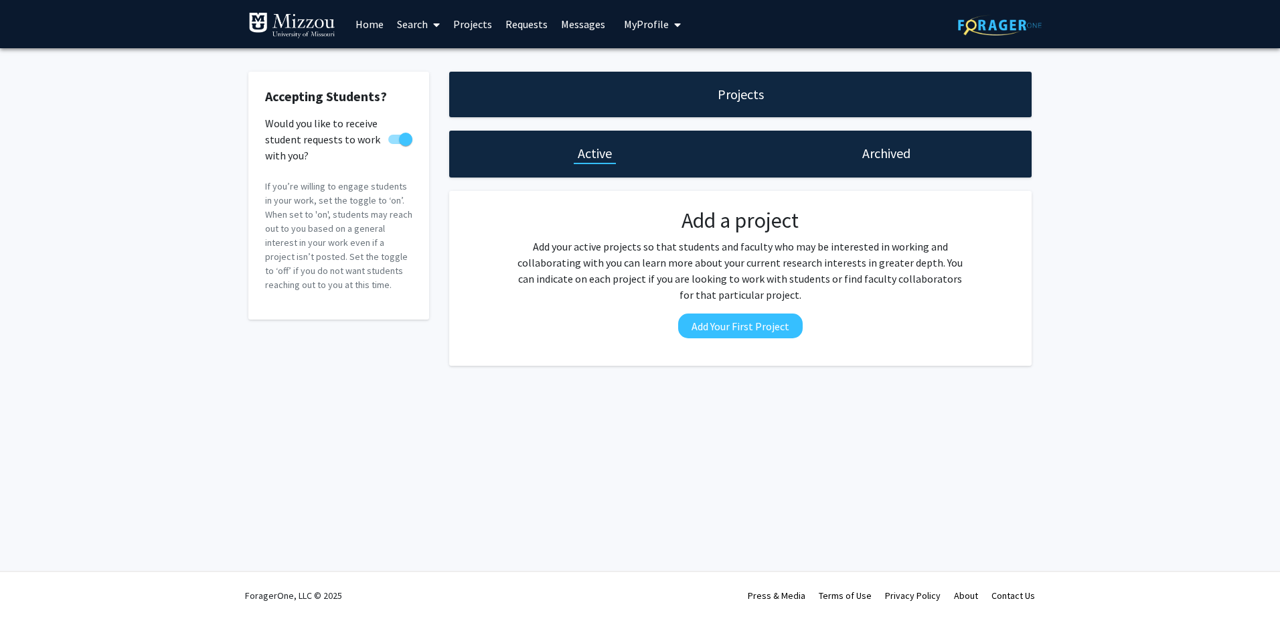
click at [523, 22] on link "Requests" at bounding box center [527, 24] width 56 height 47
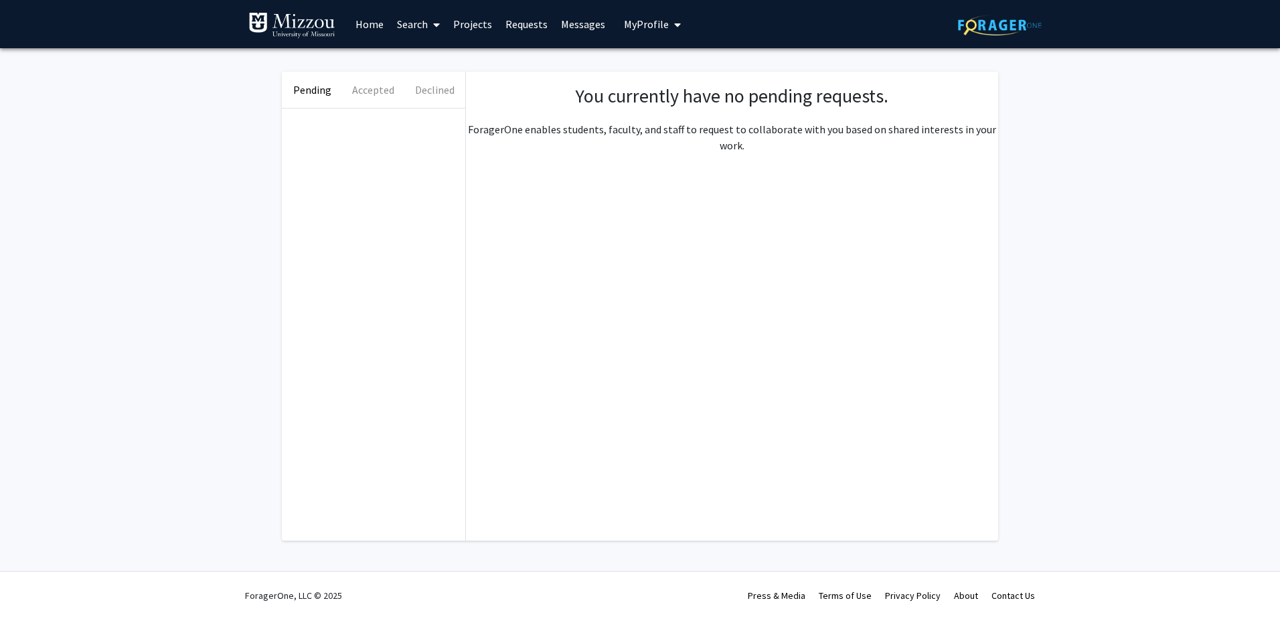
click at [469, 25] on link "Projects" at bounding box center [473, 24] width 52 height 47
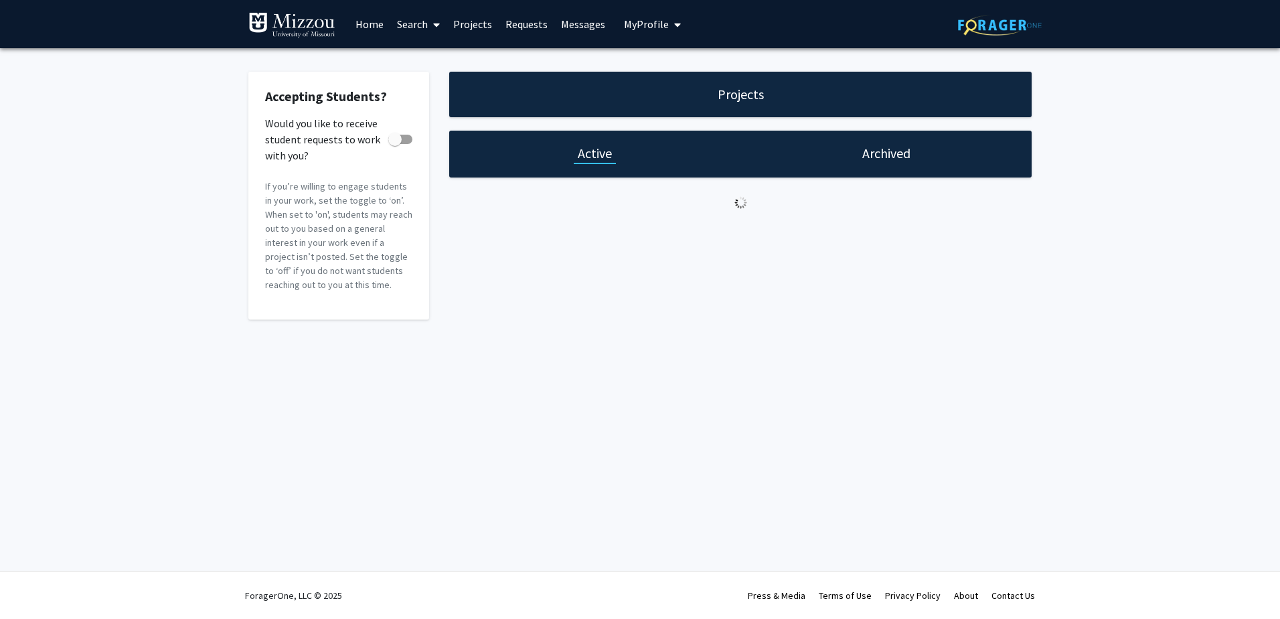
checkbox input "true"
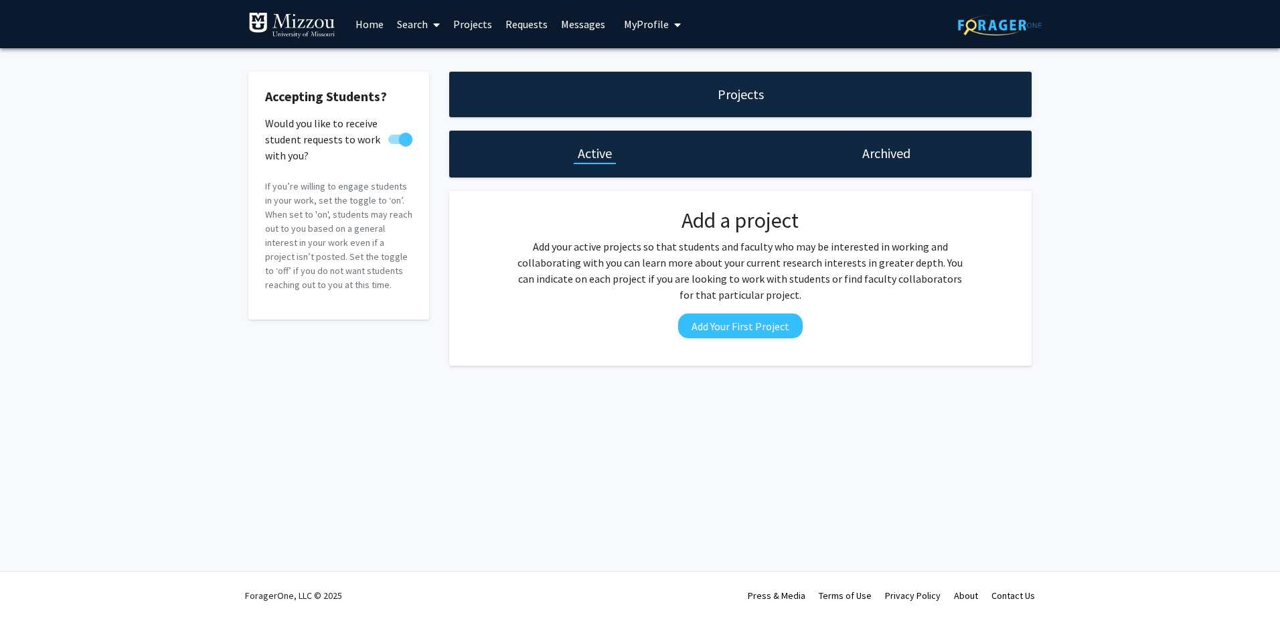
click at [371, 18] on link "Home" at bounding box center [370, 24] width 42 height 47
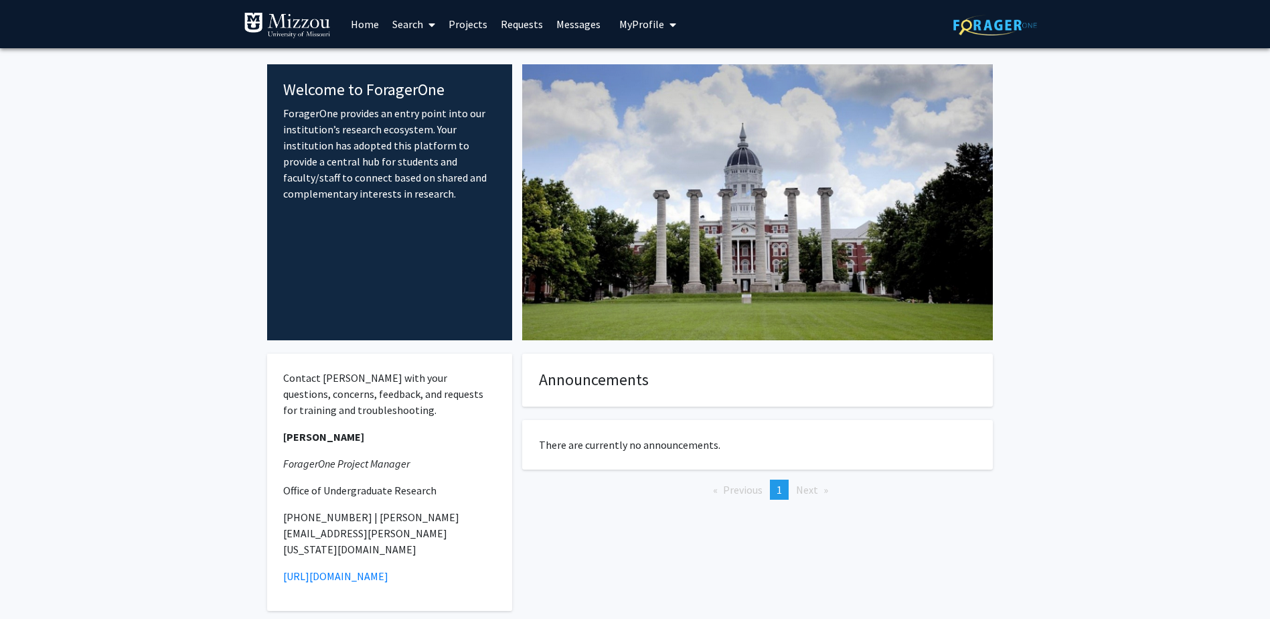
click at [639, 25] on span "My Profile" at bounding box center [641, 23] width 45 height 13
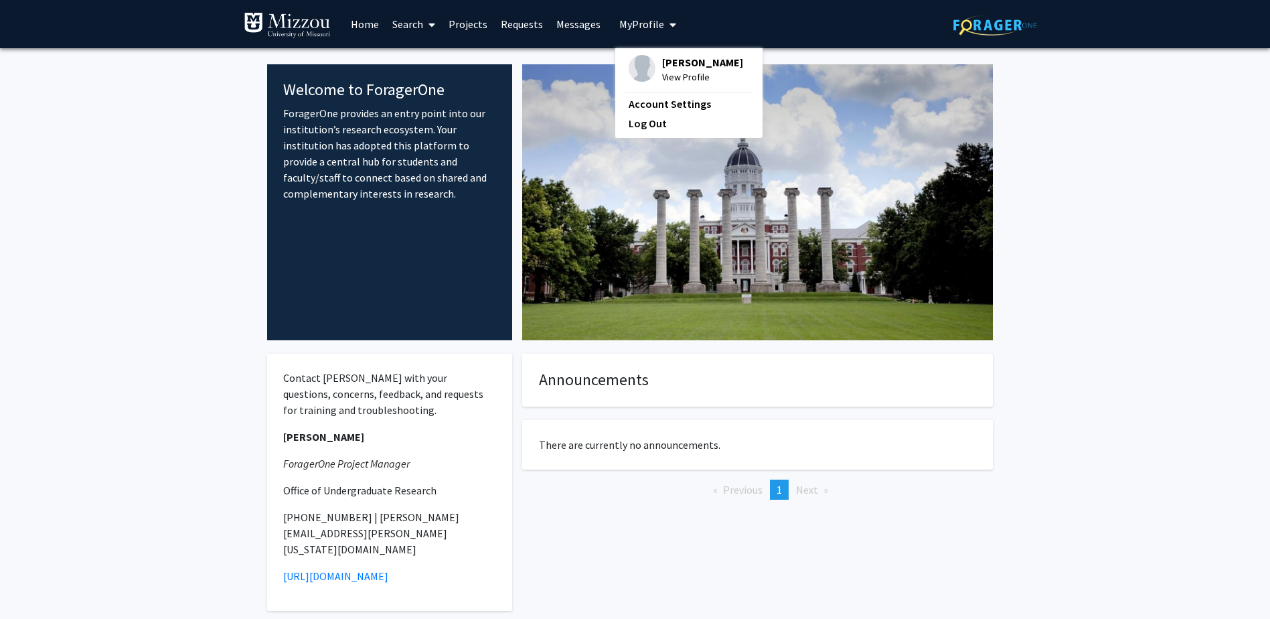
click at [572, 19] on link "Messages" at bounding box center [579, 24] width 58 height 47
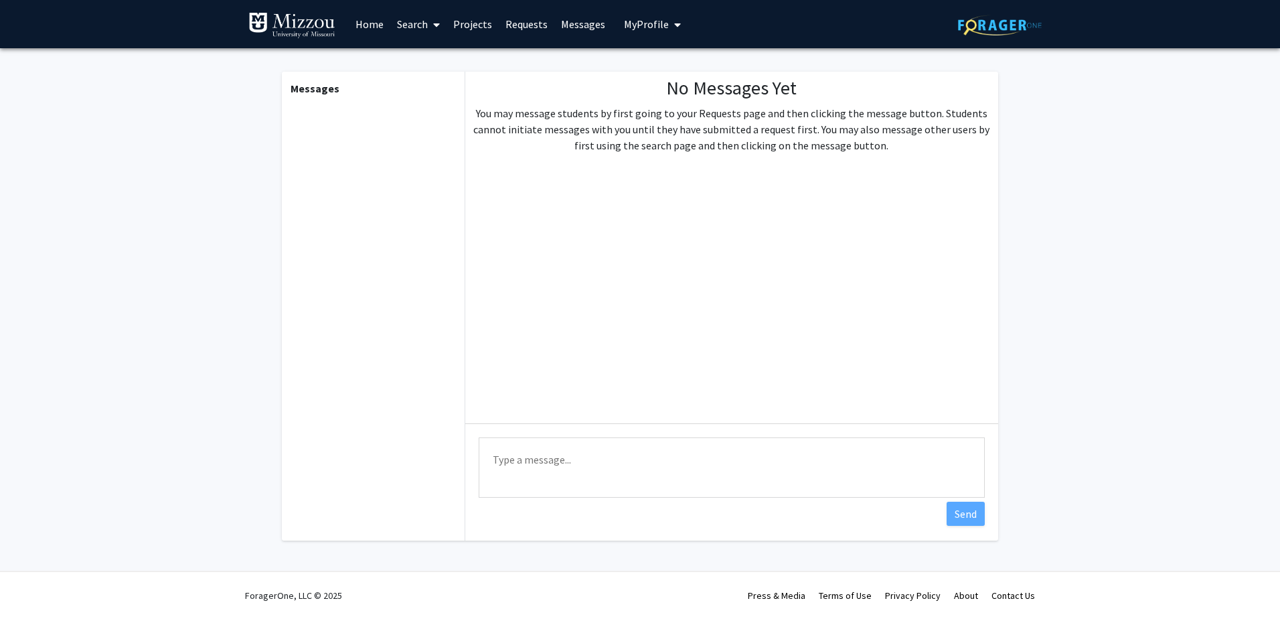
click at [654, 18] on span "My Profile" at bounding box center [646, 23] width 45 height 13
click at [678, 27] on button "My Profile" at bounding box center [652, 24] width 65 height 48
click at [674, 21] on icon "My profile dropdown to access profile and logout" at bounding box center [677, 24] width 7 height 11
click at [637, 21] on span "My Profile" at bounding box center [646, 23] width 45 height 13
